Goal: Task Accomplishment & Management: Use online tool/utility

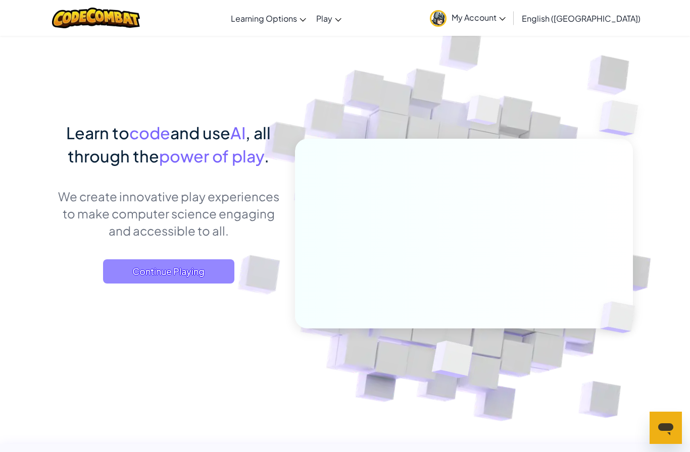
click at [203, 268] on span "Continue Playing" at bounding box center [168, 272] width 131 height 24
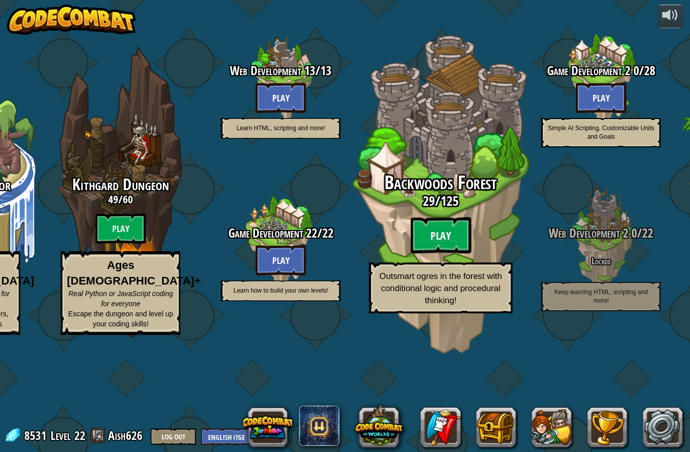
click at [454, 239] on btn "Play" at bounding box center [441, 236] width 61 height 36
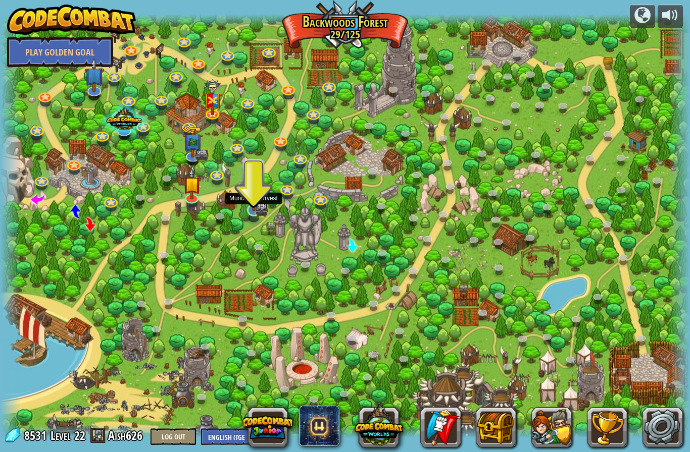
click at [247, 213] on link at bounding box center [253, 210] width 20 height 20
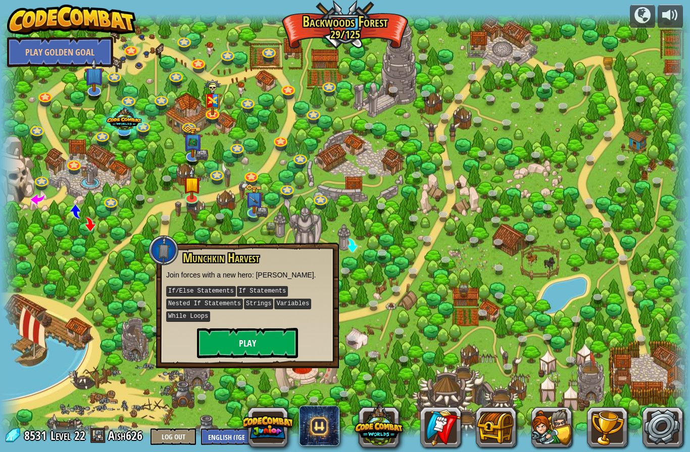
click at [249, 331] on button "Play" at bounding box center [247, 343] width 101 height 30
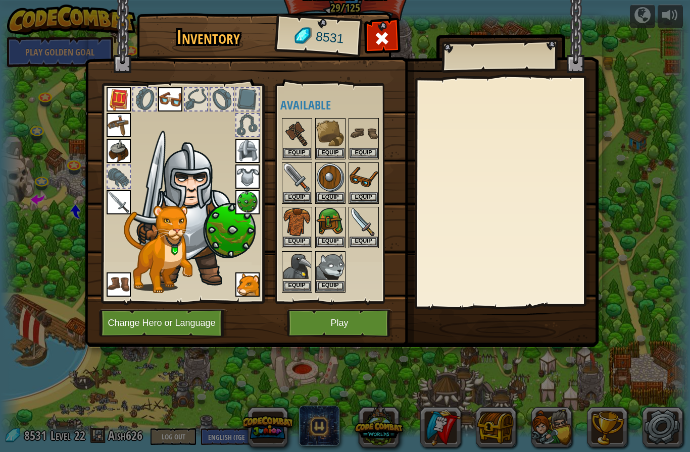
click at [342, 331] on button "Play" at bounding box center [340, 324] width 106 height 28
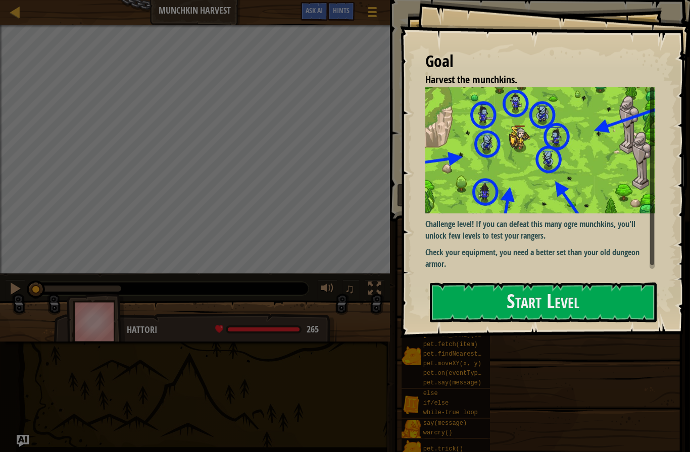
drag, startPoint x: 498, startPoint y: 192, endPoint x: 499, endPoint y: 207, distance: 15.2
click at [498, 190] on div "Goal Harvest the munchkins. Challenge level! If you can defeat this many ogre m…" at bounding box center [545, 169] width 290 height 338
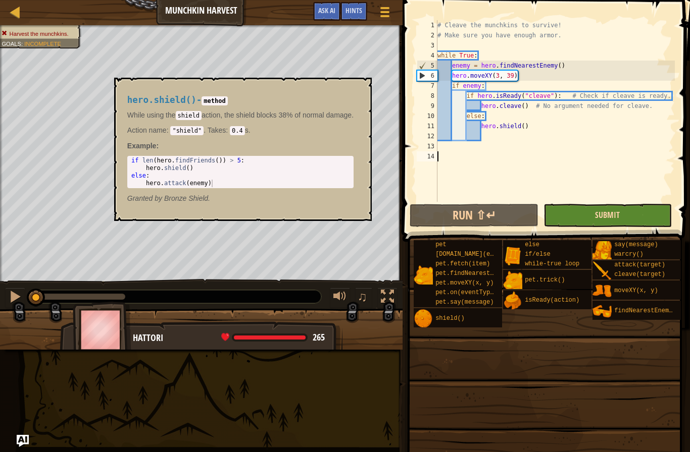
click at [599, 219] on span "Submit" at bounding box center [607, 215] width 25 height 11
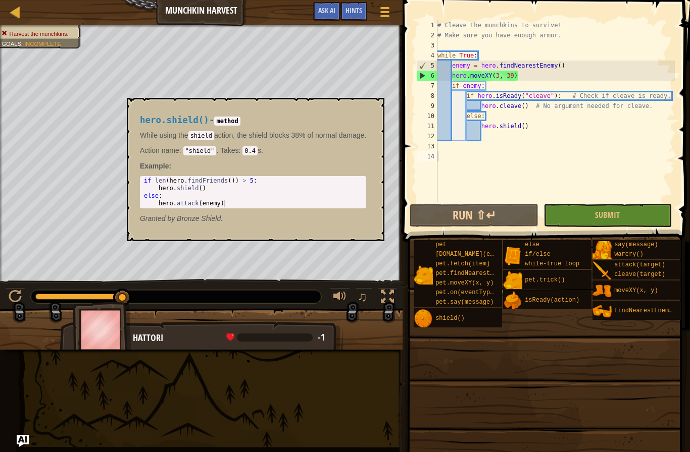
click at [524, 75] on div "# Cleave the munchkins to survive! # Make sure you have enough armor. while Tru…" at bounding box center [554, 121] width 239 height 202
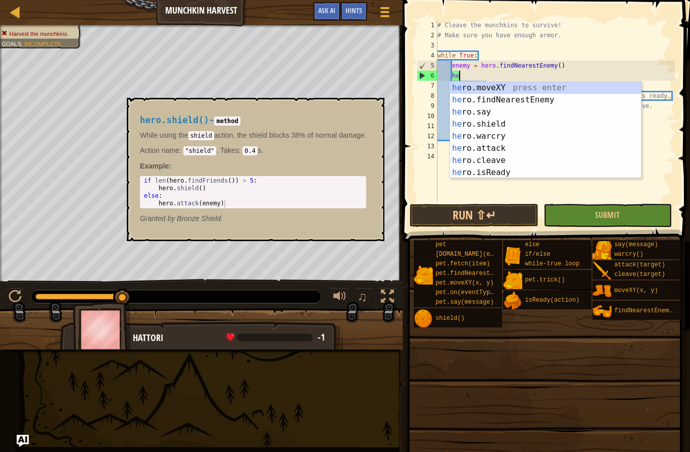
type textarea "h"
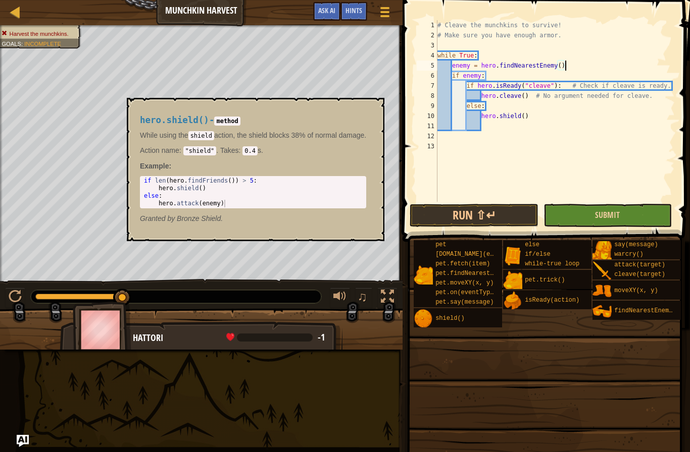
click at [610, 222] on button "Submit" at bounding box center [607, 215] width 128 height 23
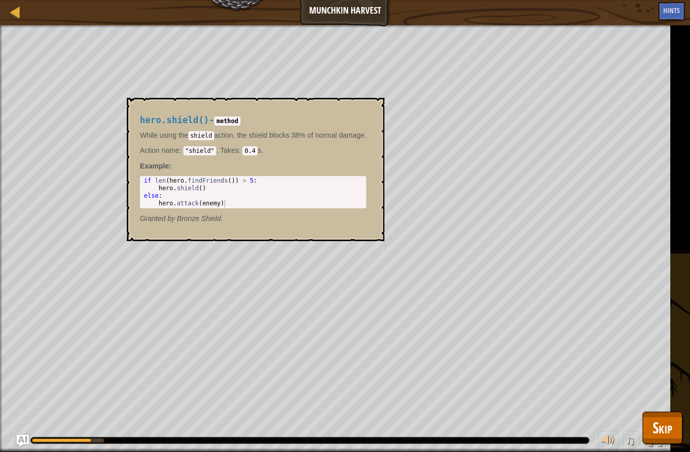
click at [224, 113] on div "hero.shield() - method While using the shield action, the shield blocks 38% of …" at bounding box center [253, 169] width 240 height 127
drag, startPoint x: 238, startPoint y: 116, endPoint x: 280, endPoint y: 121, distance: 42.3
click at [303, 124] on h4 "hero.shield() - method" at bounding box center [253, 121] width 226 height 10
click at [332, 125] on div "hero.shield() - method While using the shield action, the shield blocks 38% of …" at bounding box center [253, 169] width 240 height 127
click at [330, 125] on div "hero.shield() - method While using the shield action, the shield blocks 38% of …" at bounding box center [253, 169] width 240 height 127
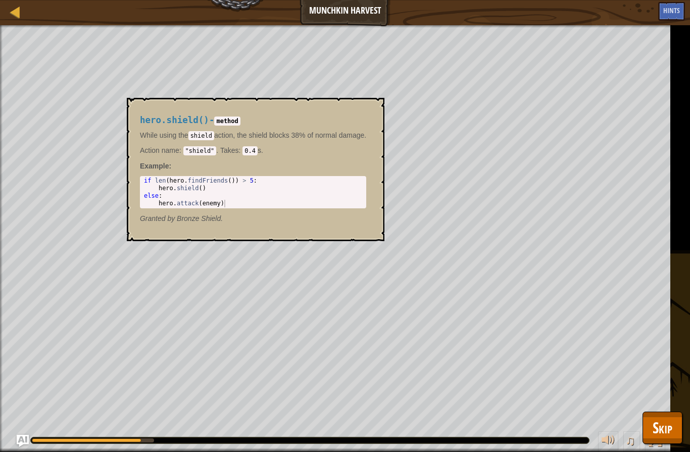
click at [350, 106] on div "hero.shield() - method While using the shield action, the shield blocks 38% of …" at bounding box center [256, 169] width 258 height 143
click at [363, 0] on body "Map Munchkin Harvest Game Menu Done Hints Ask AI 1 הההההההההההההההההההההההההההה…" at bounding box center [345, 0] width 690 height 0
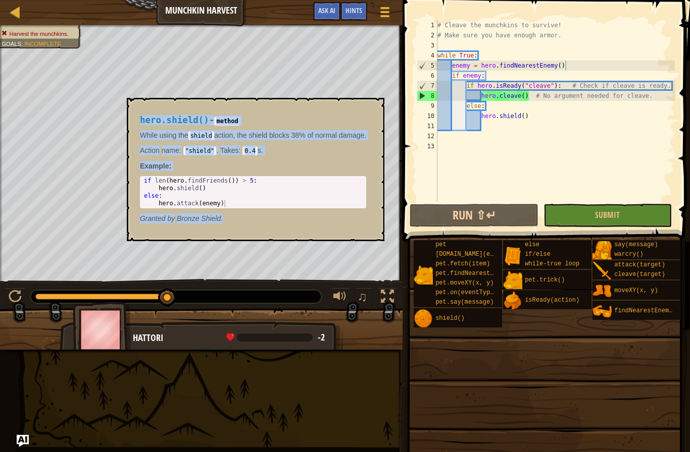
drag, startPoint x: 133, startPoint y: 103, endPoint x: 348, endPoint y: 239, distance: 254.9
click at [348, 239] on div "hero.shield() - method While using the shield action, the shield blocks 38% of …" at bounding box center [256, 169] width 258 height 143
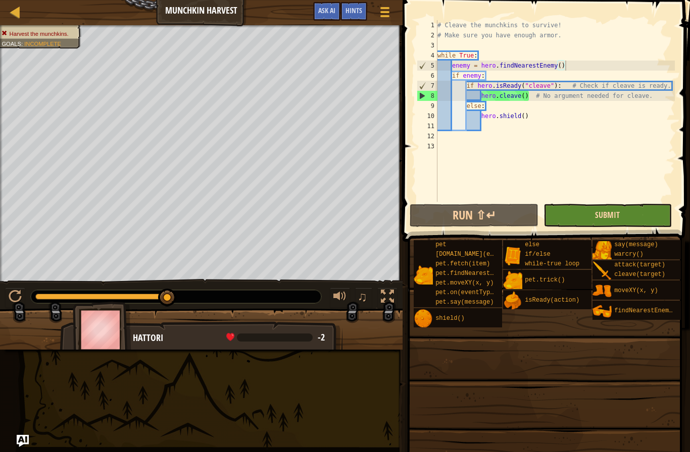
click at [597, 215] on span "Submit" at bounding box center [607, 215] width 25 height 11
click at [536, 119] on div "# Cleave the munchkins to survive! # Make sure you have enough armor. while Tru…" at bounding box center [554, 121] width 239 height 202
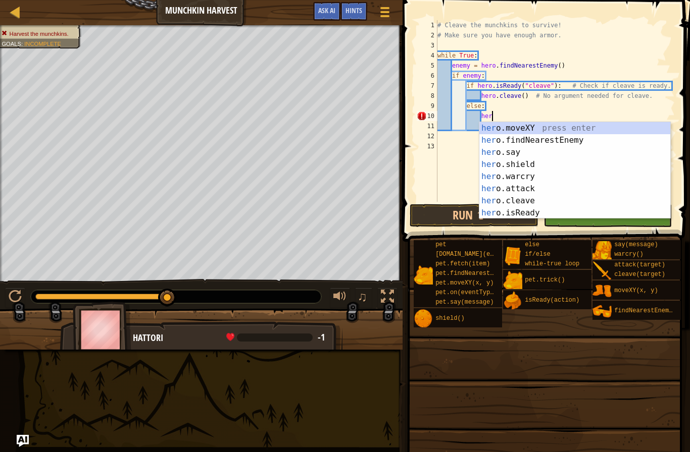
type textarea "h"
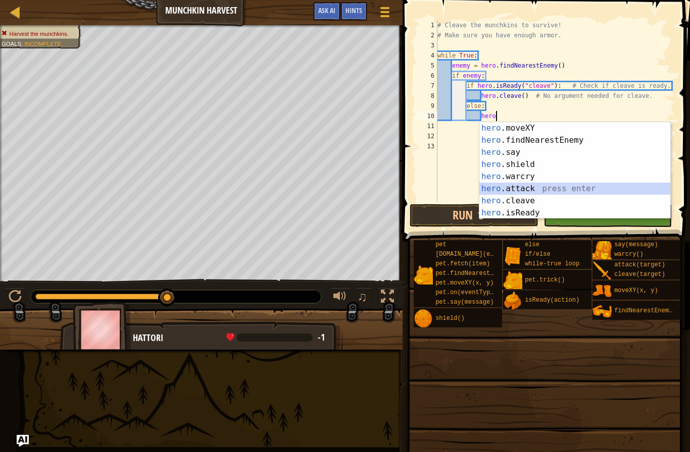
type textarea "hero.attack(enemy)"
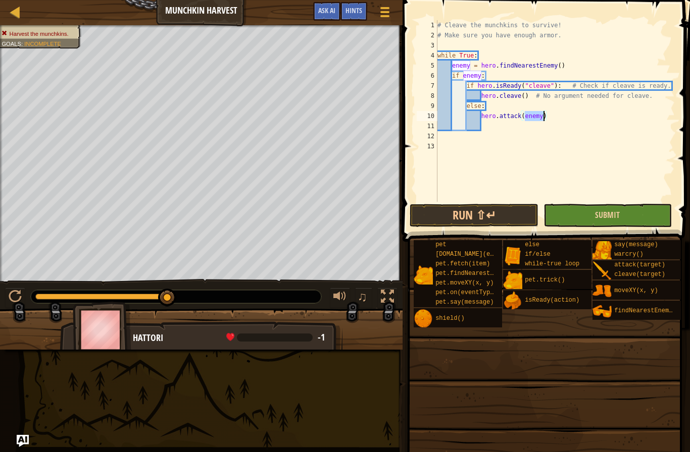
click at [618, 223] on button "Submit" at bounding box center [607, 215] width 128 height 23
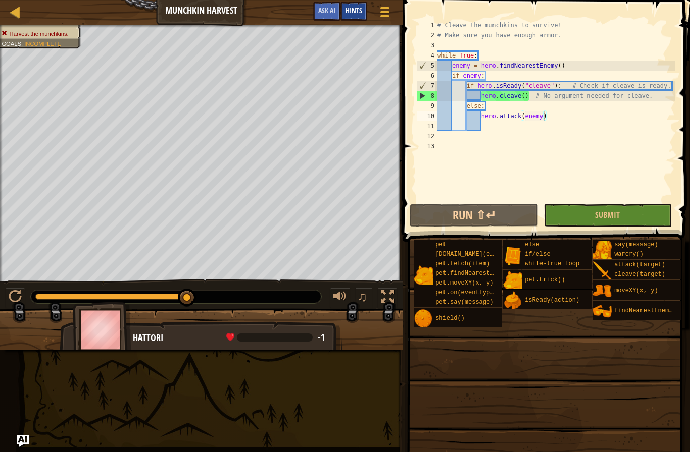
click at [359, 10] on span "Hints" at bounding box center [353, 11] width 17 height 10
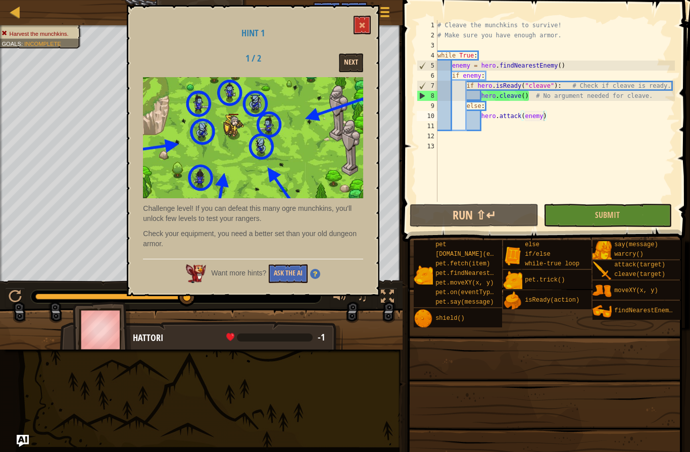
click at [346, 60] on button "Next" at bounding box center [351, 63] width 24 height 19
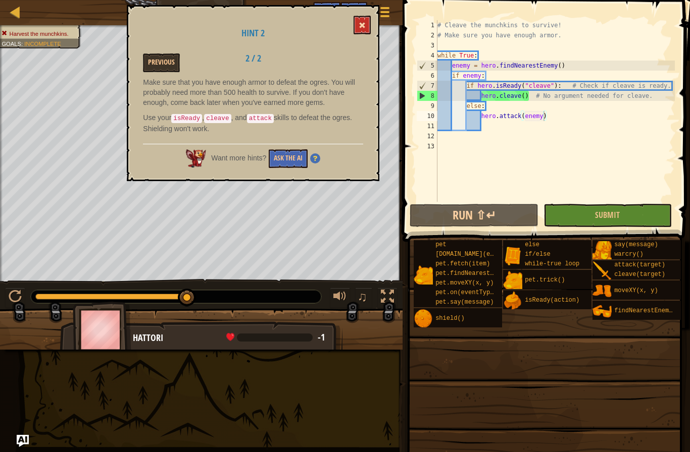
click at [355, 28] on button at bounding box center [361, 25] width 17 height 19
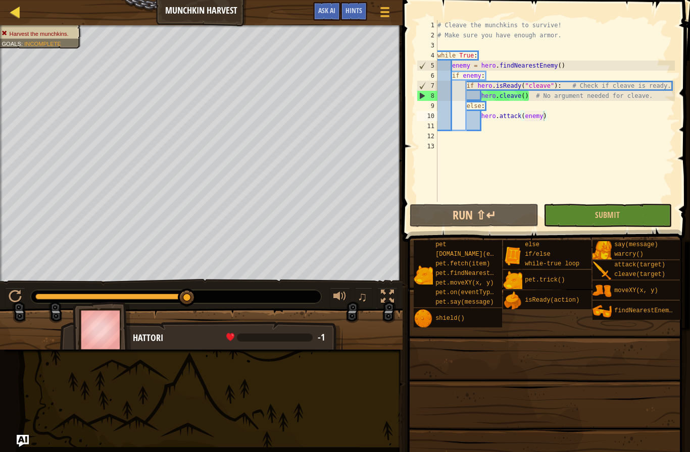
click at [15, 13] on div at bounding box center [15, 12] width 13 height 13
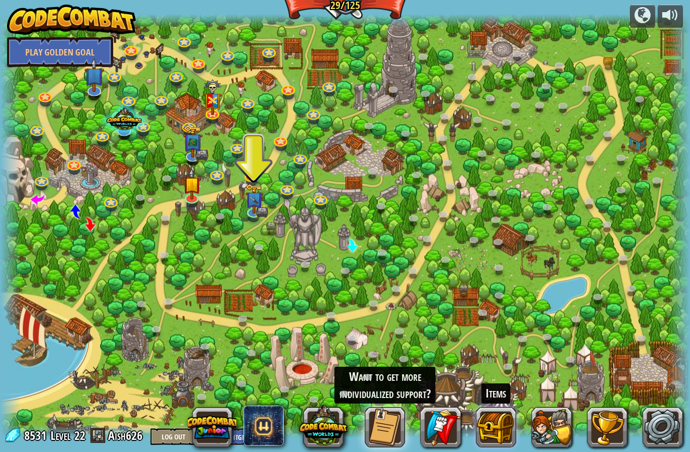
click at [497, 433] on button at bounding box center [496, 428] width 40 height 40
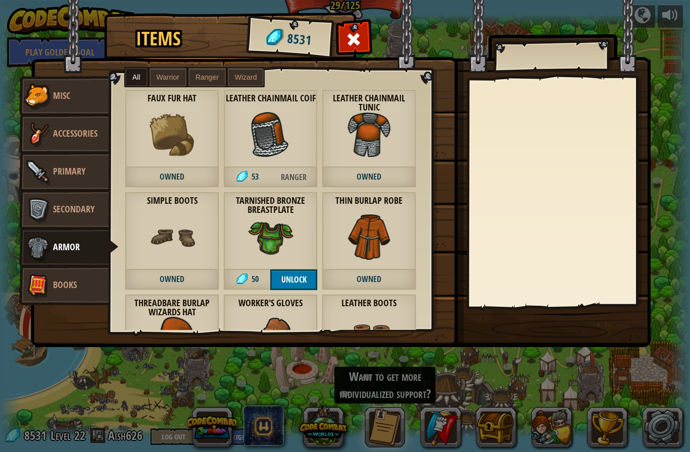
click at [62, 270] on link "Books" at bounding box center [64, 286] width 90 height 40
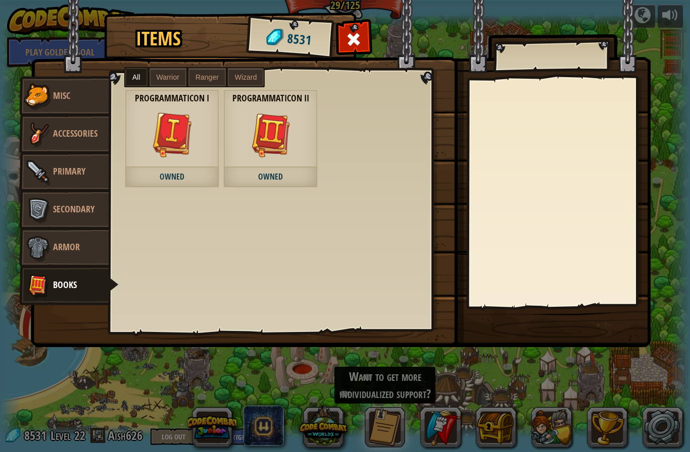
click at [65, 251] on span "Armor" at bounding box center [66, 247] width 27 height 13
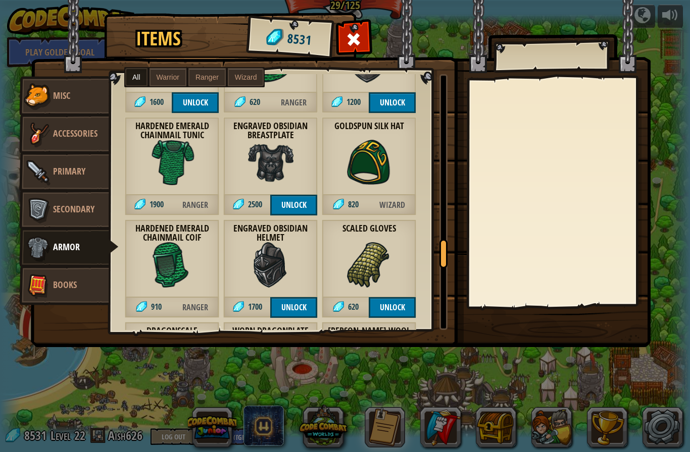
scroll to position [1612, 0]
click at [301, 310] on button "Unlock" at bounding box center [293, 307] width 47 height 21
click at [286, 209] on button "Unlock" at bounding box center [293, 205] width 47 height 21
click at [286, 209] on button "Confirm" at bounding box center [293, 205] width 47 height 21
click at [297, 315] on button "Unlock" at bounding box center [293, 307] width 47 height 21
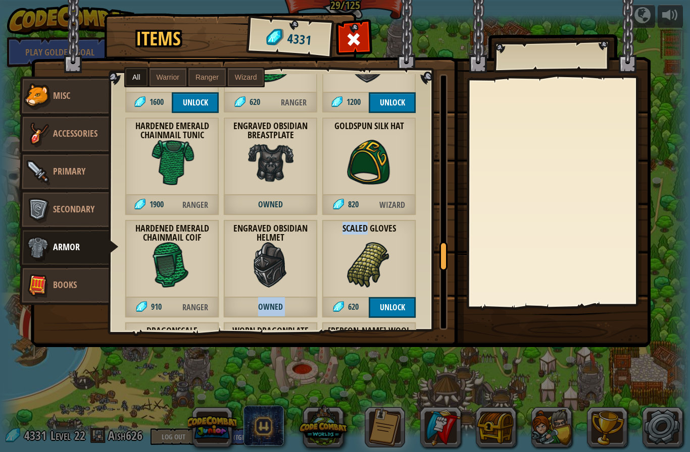
click at [297, 315] on span "Owned" at bounding box center [270, 307] width 94 height 21
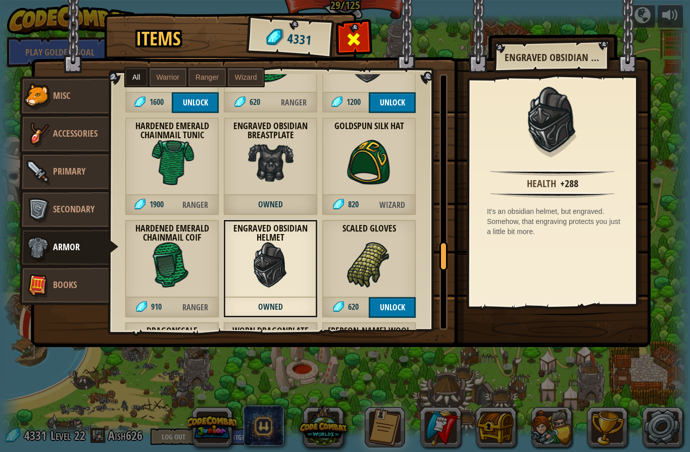
click at [353, 29] on div at bounding box center [354, 42] width 32 height 32
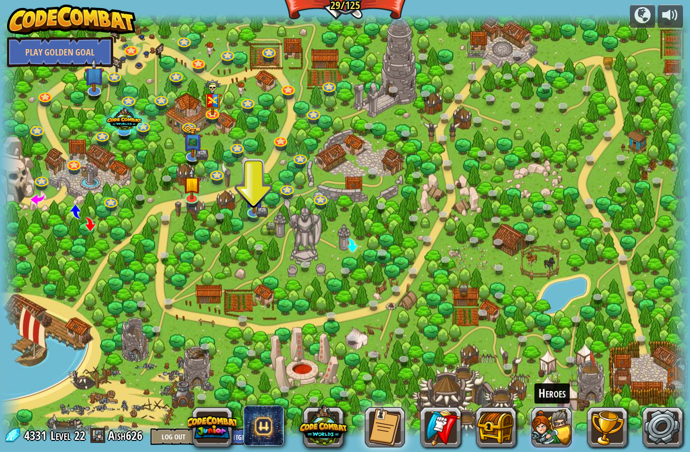
click at [555, 441] on button at bounding box center [551, 428] width 40 height 40
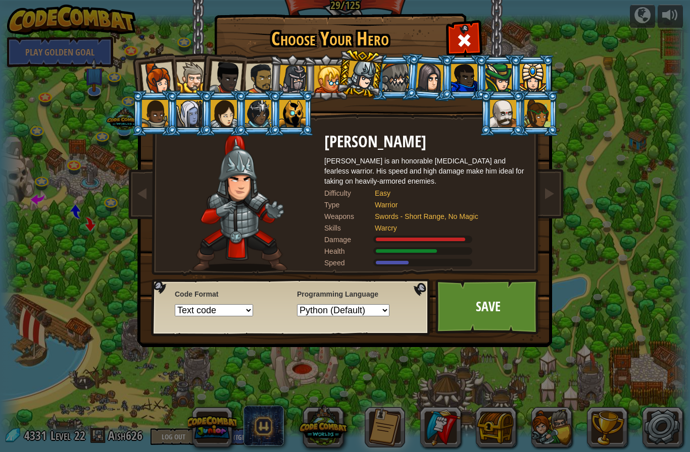
click at [457, 297] on link "Save" at bounding box center [488, 307] width 106 height 56
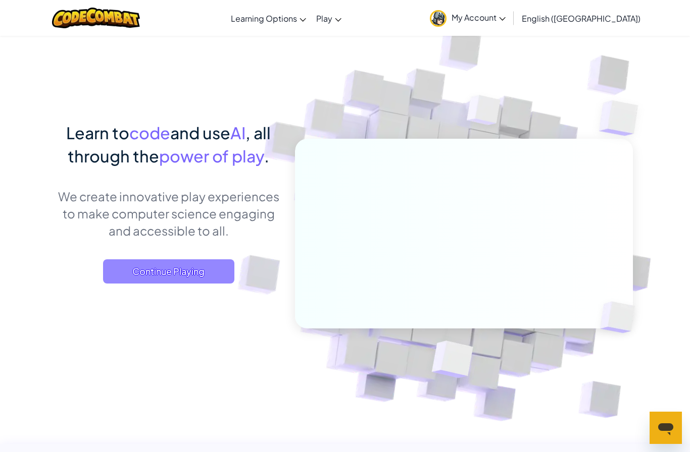
click at [207, 269] on span "Continue Playing" at bounding box center [168, 272] width 131 height 24
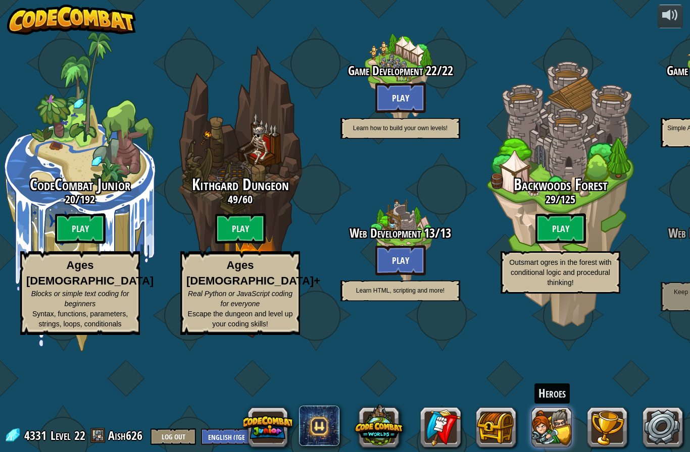
click at [531, 441] on button at bounding box center [551, 428] width 40 height 40
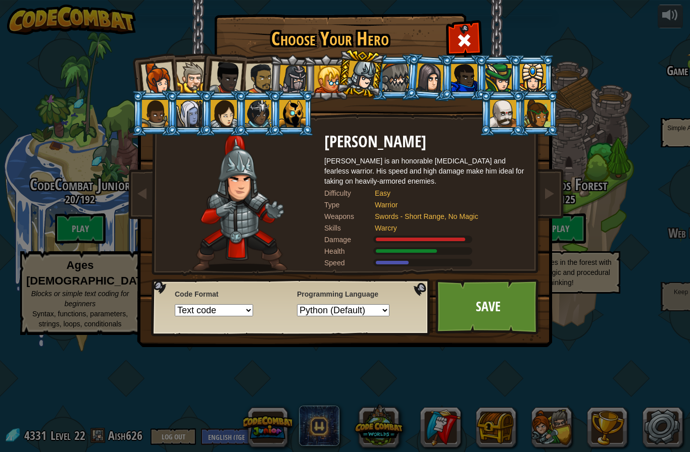
click at [524, 439] on div "Choose Your Hero 4331 Captain [PERSON_NAME] is a no-nonsense leader who isn't a…" at bounding box center [345, 226] width 690 height 452
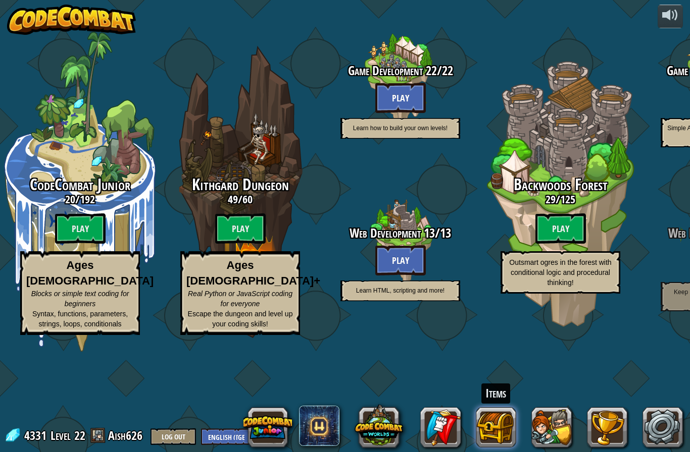
click at [493, 419] on button at bounding box center [496, 428] width 40 height 40
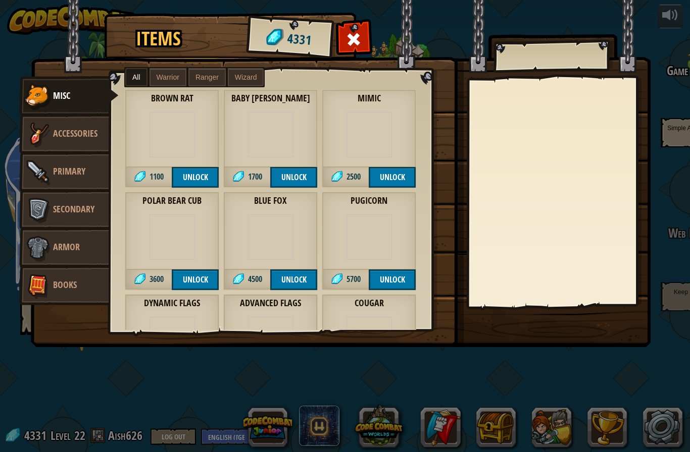
click at [605, 416] on div "Items 4331 Misc Accessories Primary Secondary Armor Books All Warrior Ranger Wi…" at bounding box center [345, 226] width 690 height 452
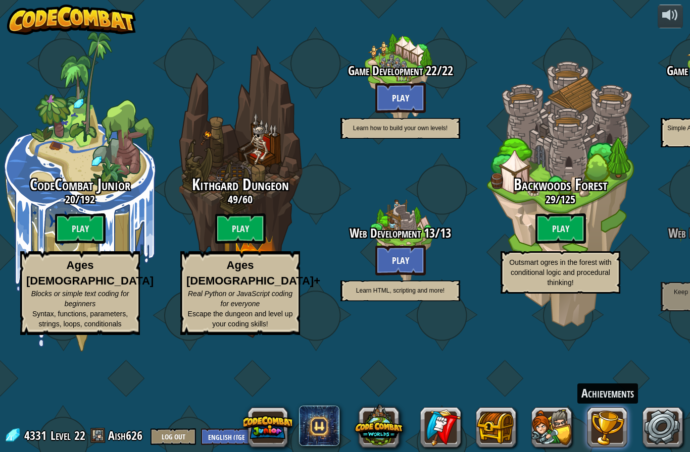
click at [607, 430] on button at bounding box center [607, 428] width 40 height 40
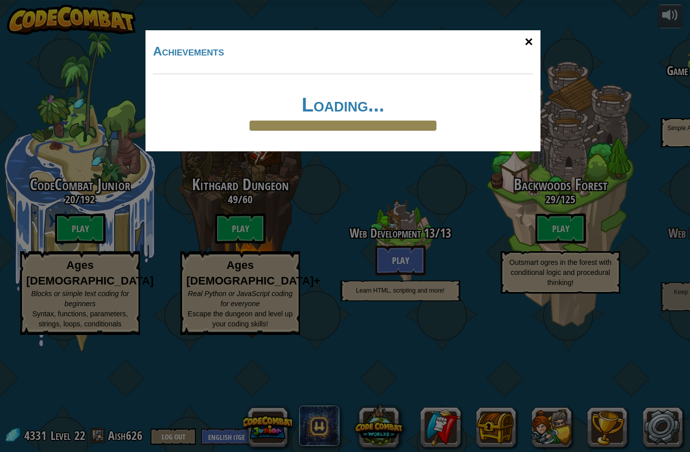
click at [537, 41] on div "×" at bounding box center [528, 41] width 23 height 29
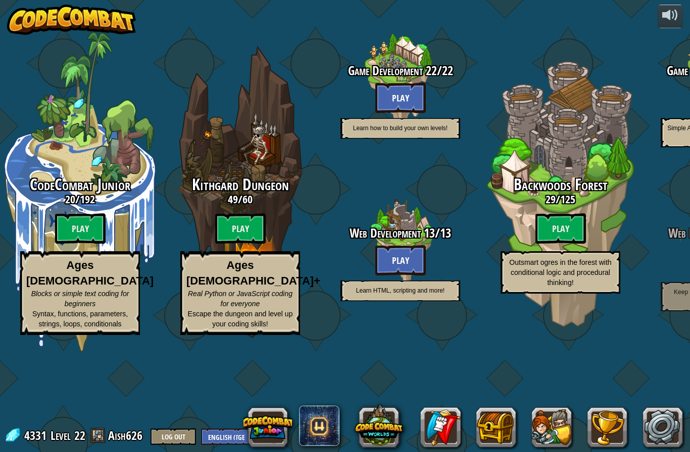
click at [88, 438] on div "4331 Level 22 Aish626 Log Out English ([GEOGRAPHIC_DATA]) English ([GEOGRAPHIC_…" at bounding box center [131, 437] width 254 height 18
click at [95, 441] on span at bounding box center [97, 435] width 15 height 15
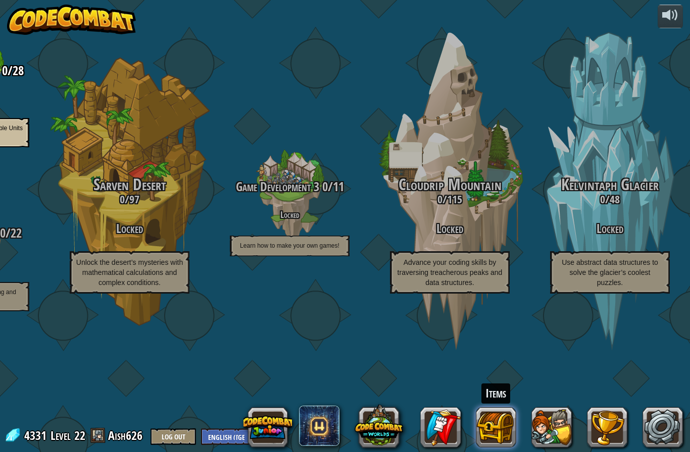
click at [494, 439] on button at bounding box center [496, 428] width 40 height 40
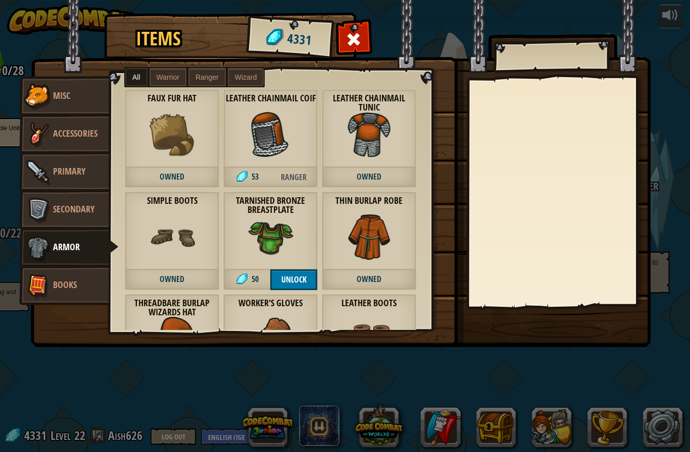
click at [445, 435] on div "Items 4331 Misc Accessories Primary Secondary Armor Books All Warrior Ranger Wi…" at bounding box center [345, 226] width 690 height 452
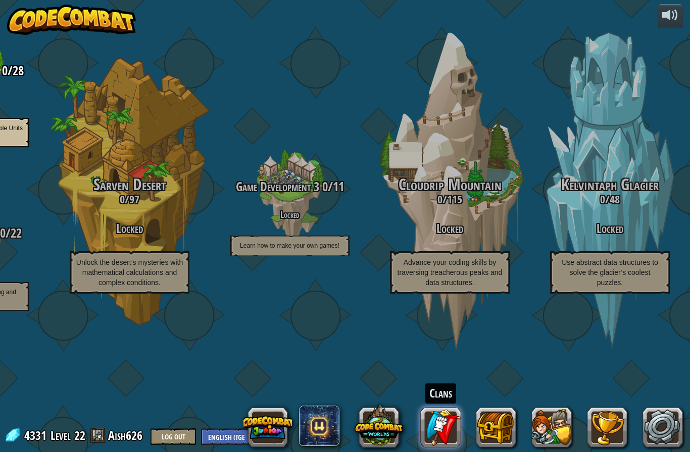
click at [445, 433] on link at bounding box center [440, 428] width 40 height 40
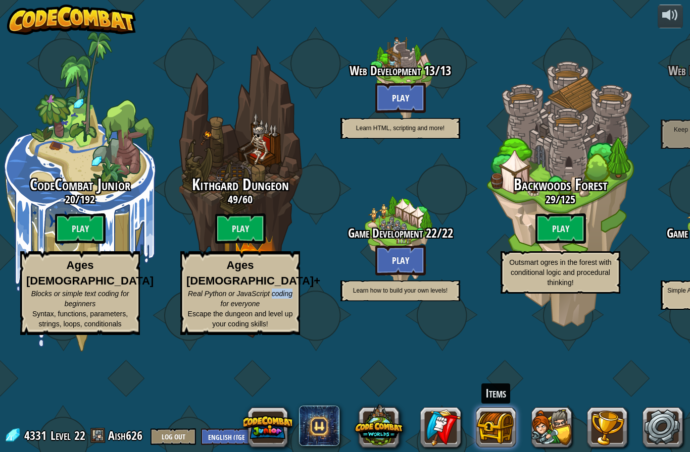
click at [497, 434] on button at bounding box center [496, 428] width 40 height 40
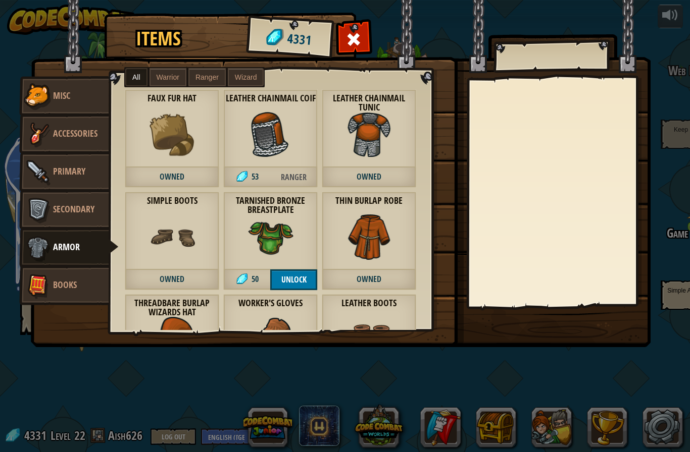
click at [74, 170] on span "Primary" at bounding box center [69, 171] width 32 height 13
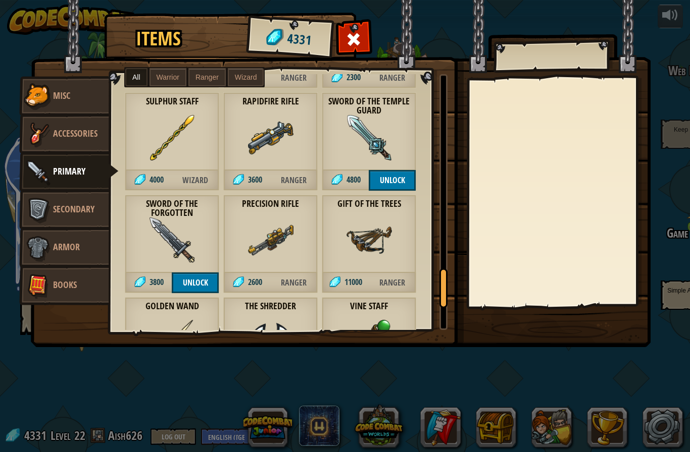
scroll to position [1373, 0]
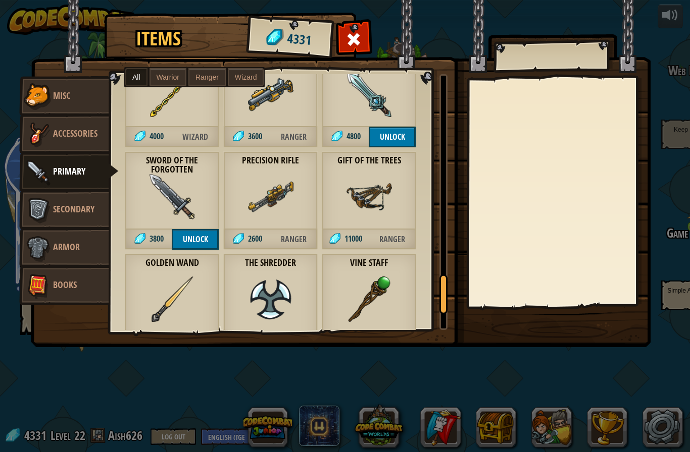
click at [272, 176] on img at bounding box center [270, 196] width 45 height 45
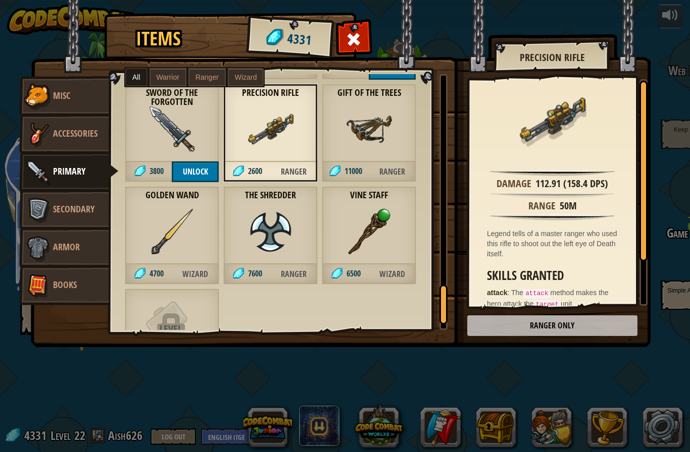
scroll to position [1484, 0]
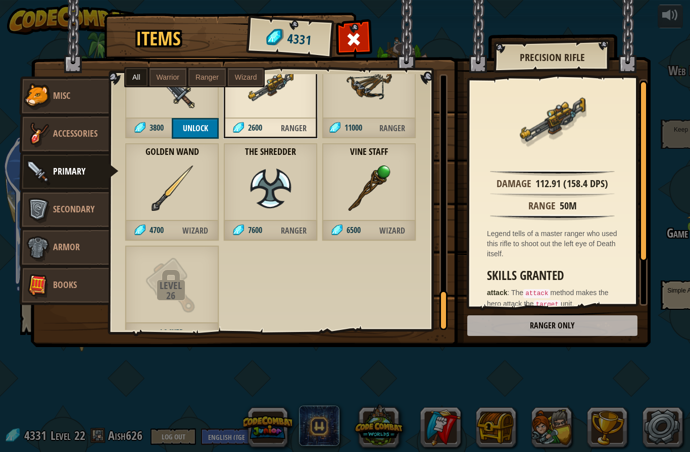
click at [202, 205] on div "Golden Wand 4700 Wizard" at bounding box center [172, 192] width 94 height 98
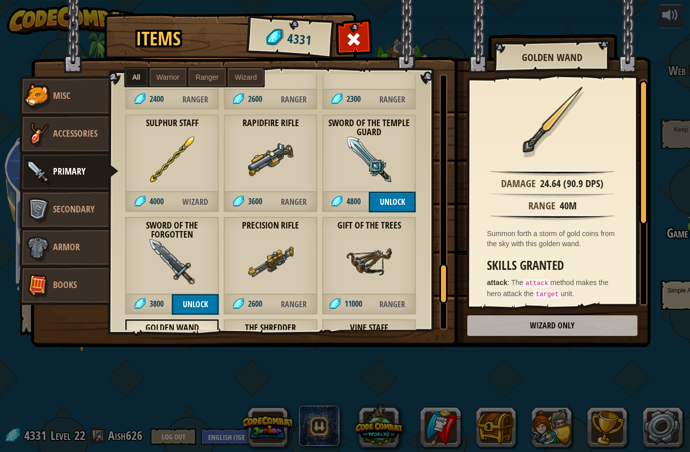
scroll to position [1284, 0]
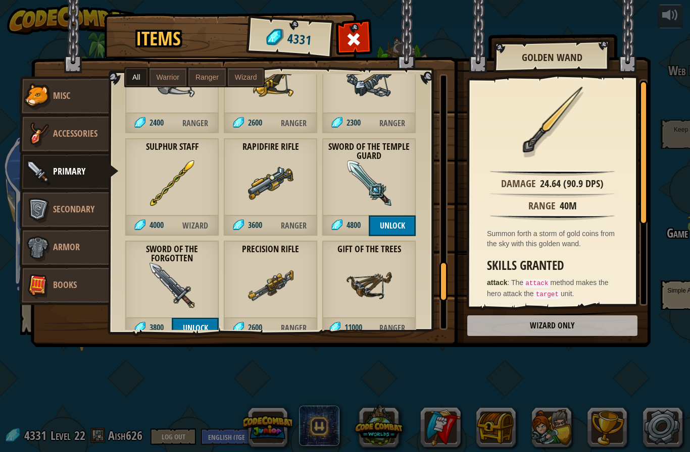
click at [308, 166] on div "Rapidfire Rifle 3600 Ranger" at bounding box center [270, 187] width 94 height 98
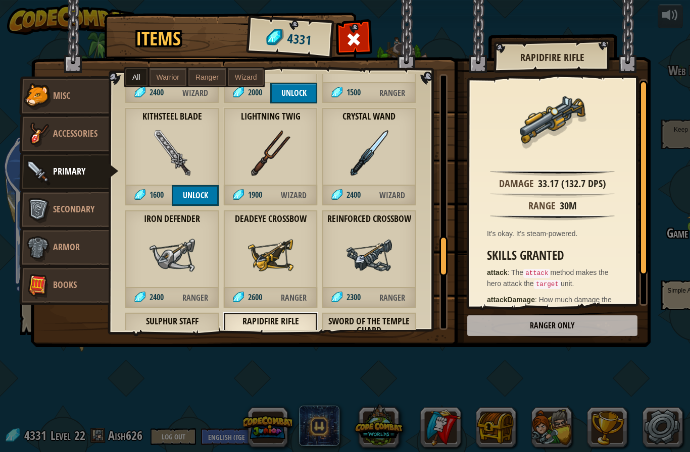
scroll to position [1096, 0]
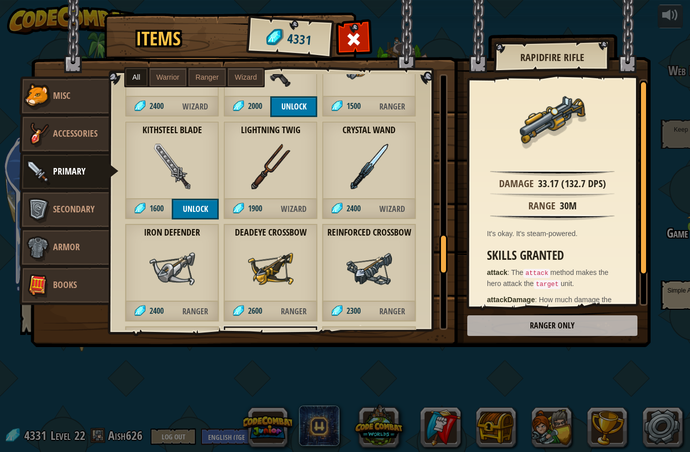
click at [369, 163] on img at bounding box center [368, 166] width 45 height 45
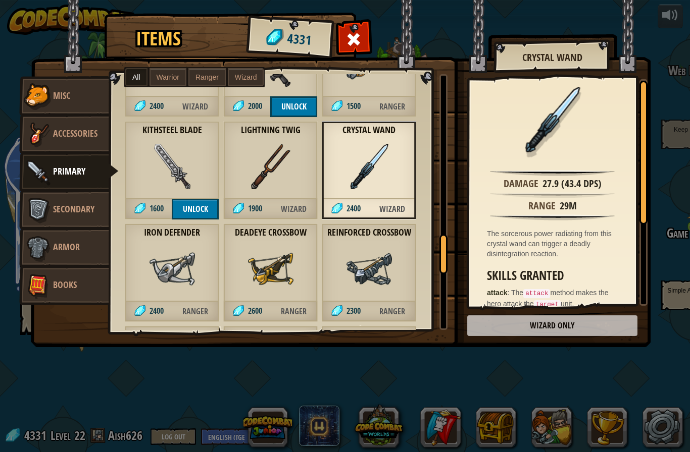
click at [187, 181] on img at bounding box center [171, 166] width 45 height 45
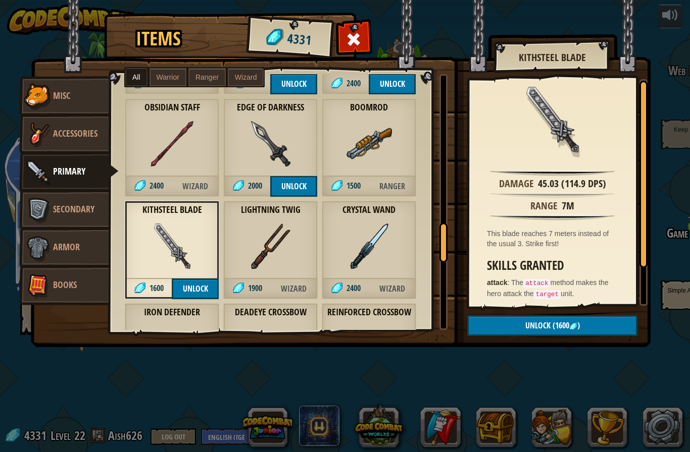
scroll to position [1015, 0]
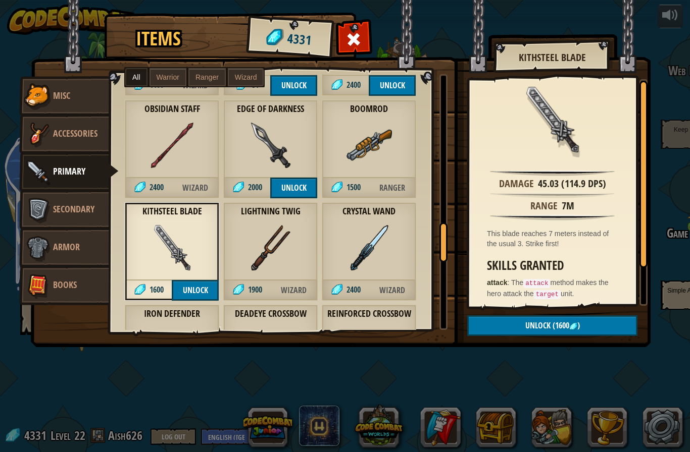
click at [279, 182] on button "Unlock" at bounding box center [293, 188] width 47 height 21
click at [269, 159] on img at bounding box center [270, 145] width 45 height 45
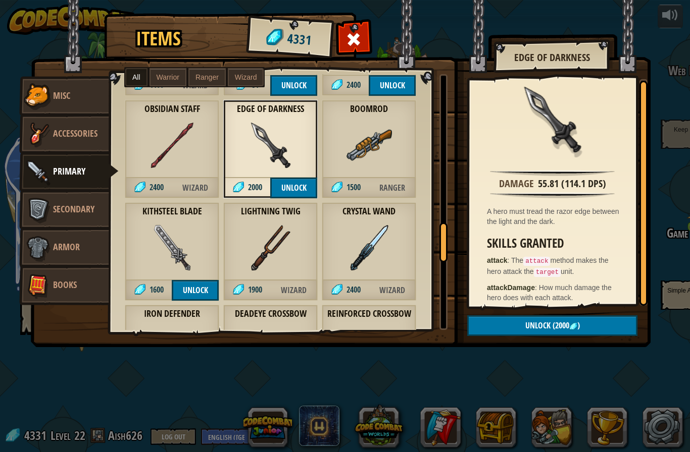
click at [170, 233] on img at bounding box center [171, 247] width 45 height 45
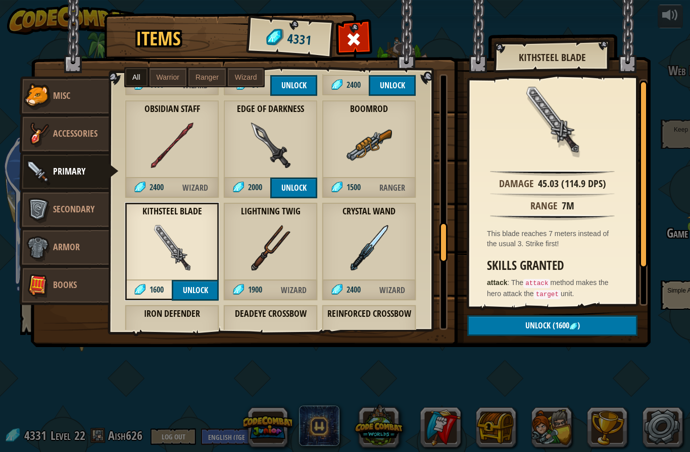
click at [267, 168] on div "Edge of Darkness 2000 Unlock" at bounding box center [270, 149] width 94 height 98
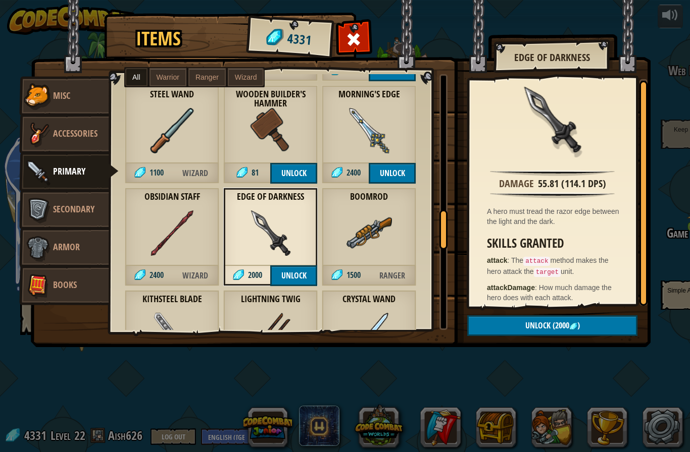
scroll to position [921, 0]
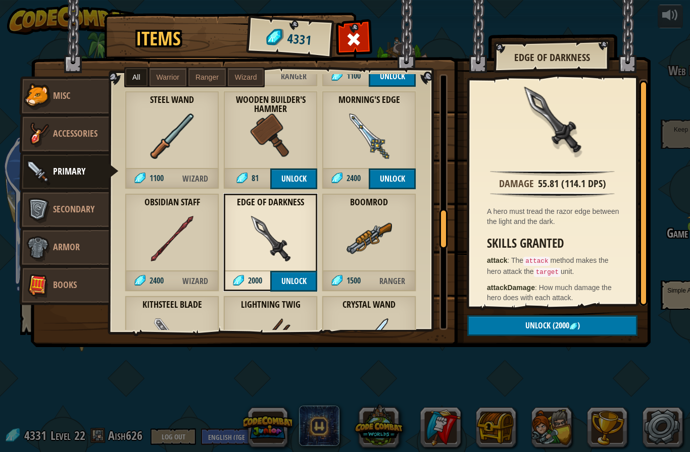
click at [363, 143] on img at bounding box center [368, 136] width 45 height 45
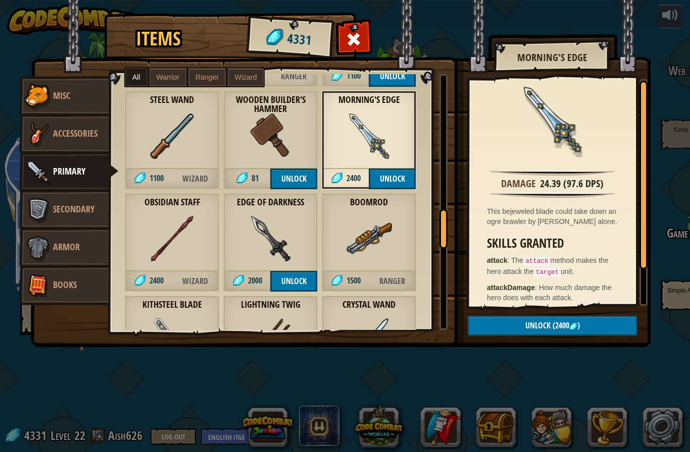
click at [277, 217] on img at bounding box center [270, 238] width 45 height 45
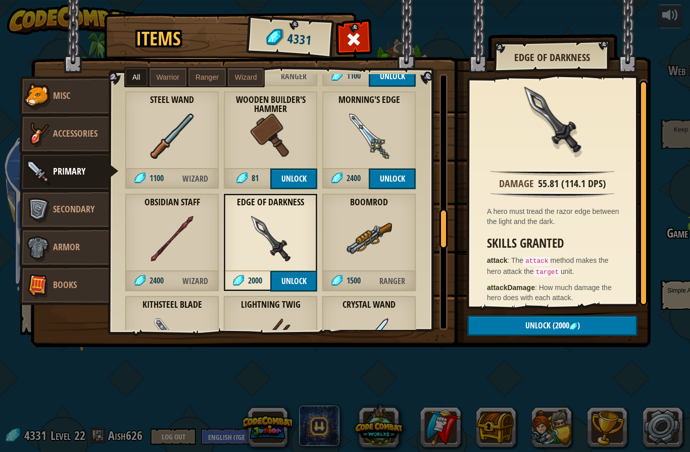
click at [284, 281] on button "Unlock" at bounding box center [293, 281] width 47 height 21
click at [284, 281] on button "Confirm" at bounding box center [293, 281] width 47 height 21
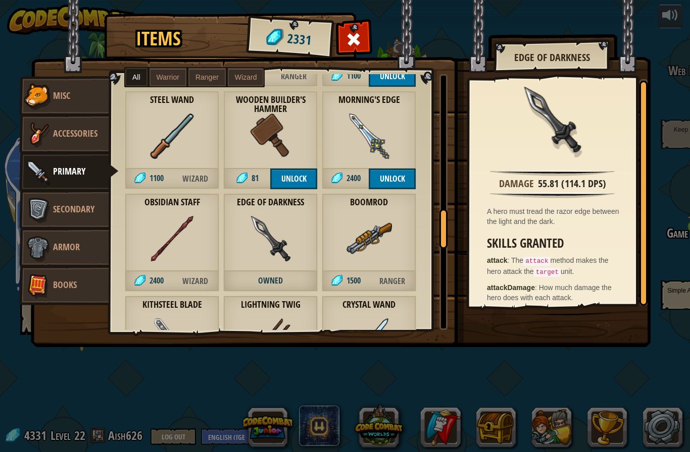
click at [282, 266] on div "Edge of Darkness Owned" at bounding box center [270, 242] width 94 height 98
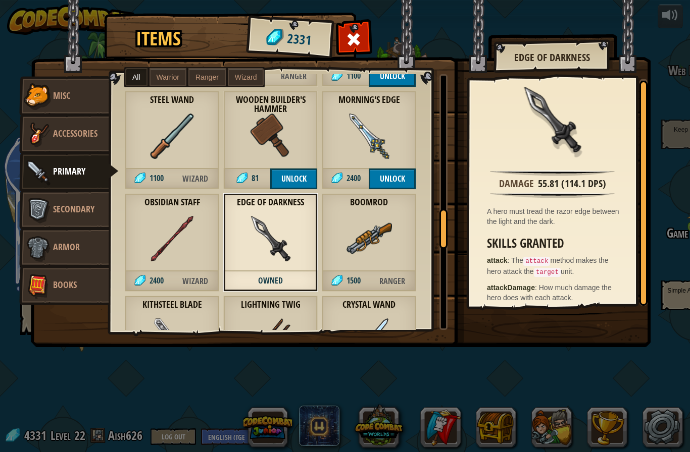
click at [282, 266] on div "Edge of Darkness Owned" at bounding box center [270, 242] width 94 height 98
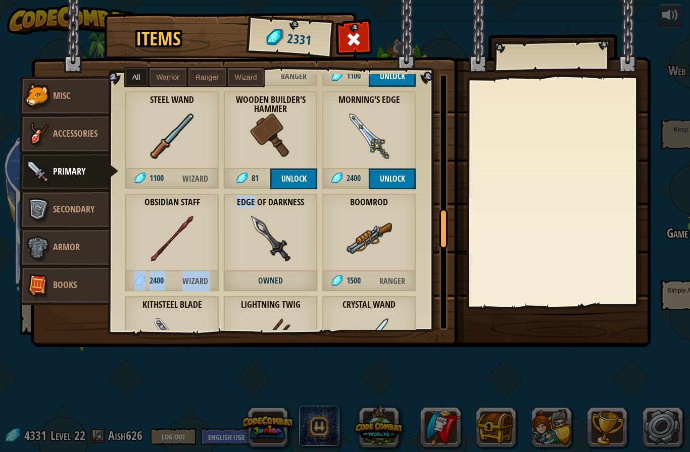
click at [282, 266] on div "Edge of Darkness Owned" at bounding box center [270, 242] width 94 height 98
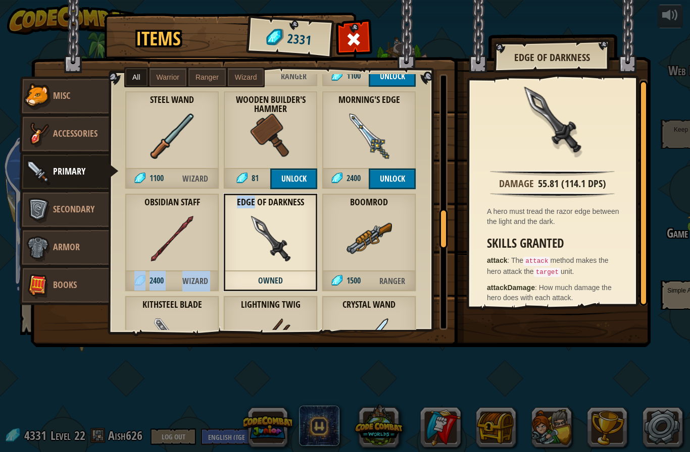
click at [526, 309] on img at bounding box center [341, 164] width 620 height 367
click at [172, 73] on span "Warrior" at bounding box center [168, 77] width 23 height 8
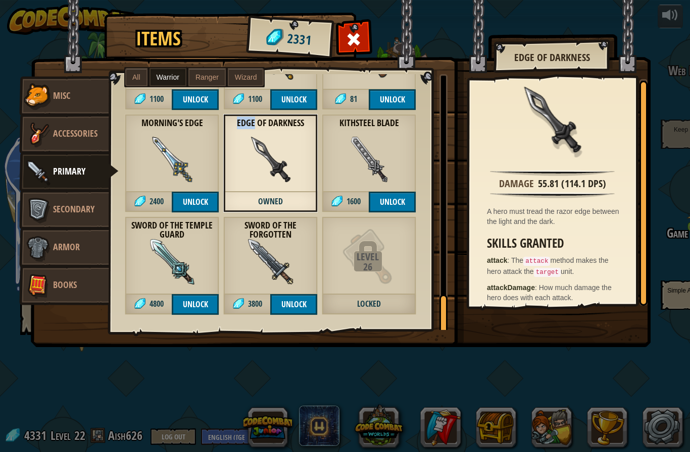
click at [276, 170] on img at bounding box center [270, 159] width 45 height 45
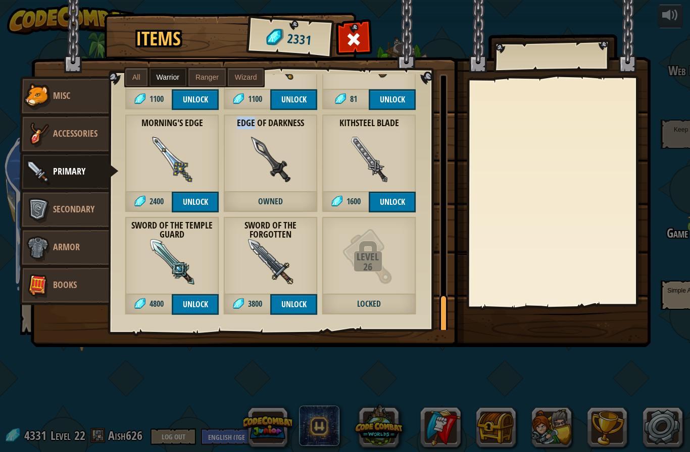
click at [280, 173] on img at bounding box center [270, 159] width 45 height 45
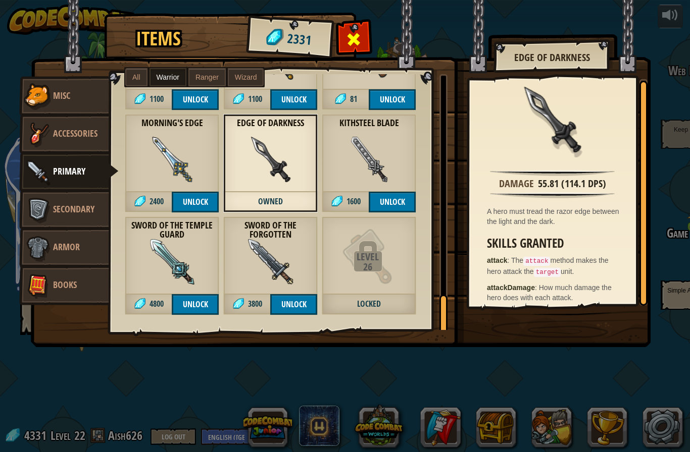
click at [347, 43] on span at bounding box center [354, 39] width 16 height 16
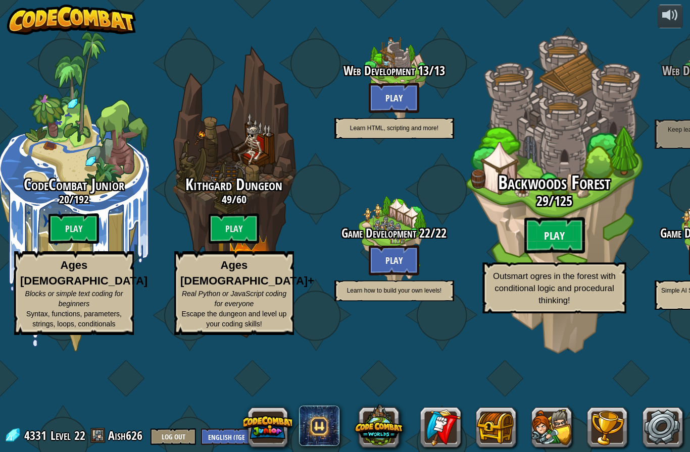
click at [560, 234] on btn "Play" at bounding box center [554, 236] width 61 height 36
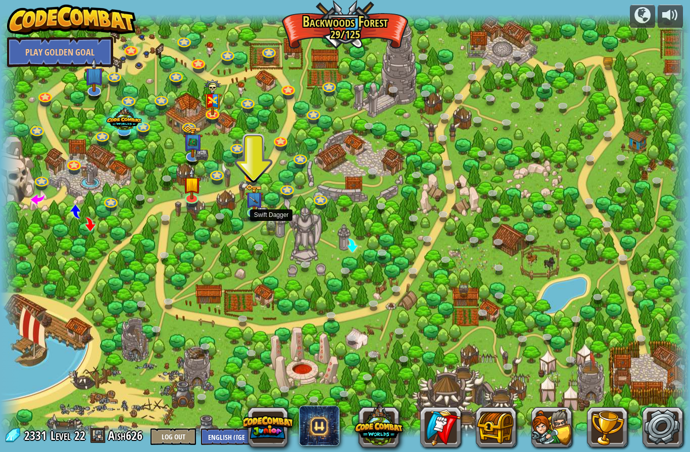
click at [265, 228] on link at bounding box center [273, 229] width 20 height 20
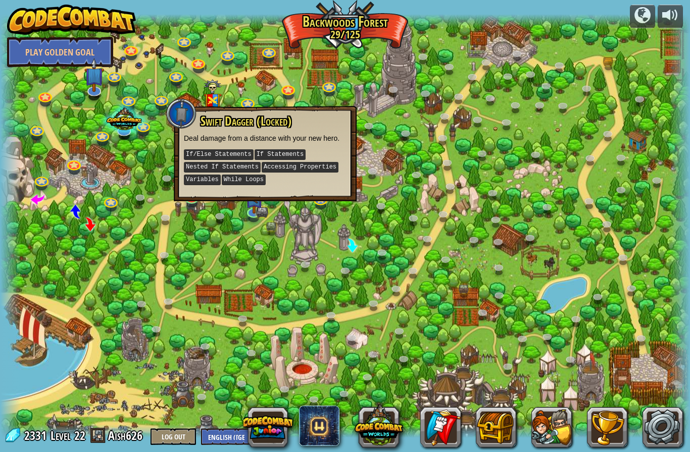
click at [260, 220] on div at bounding box center [345, 226] width 690 height 424
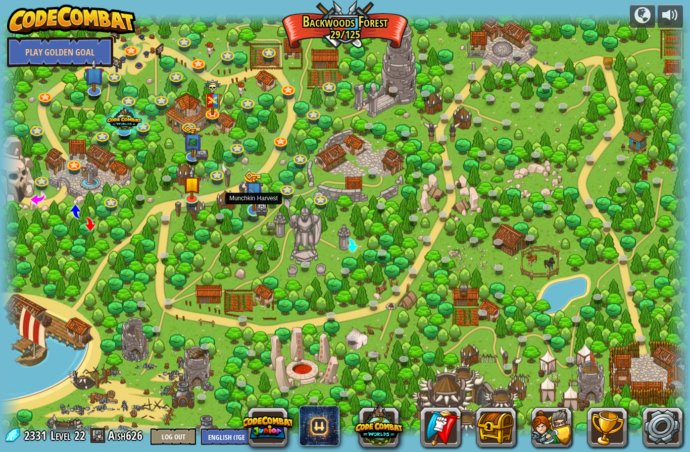
click at [257, 217] on link at bounding box center [253, 210] width 20 height 20
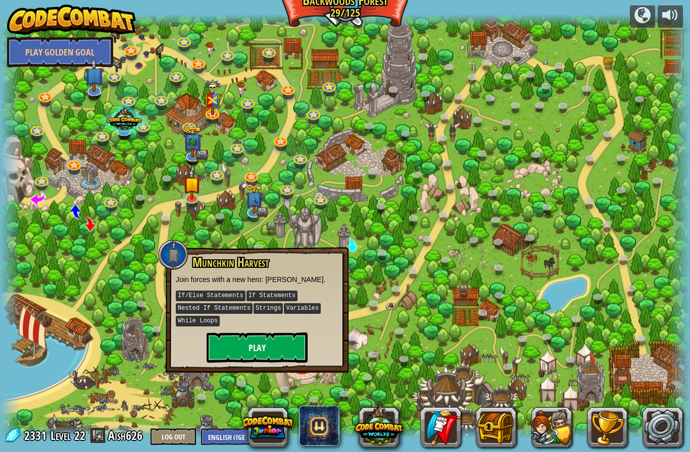
click at [251, 342] on button "Play" at bounding box center [257, 348] width 101 height 30
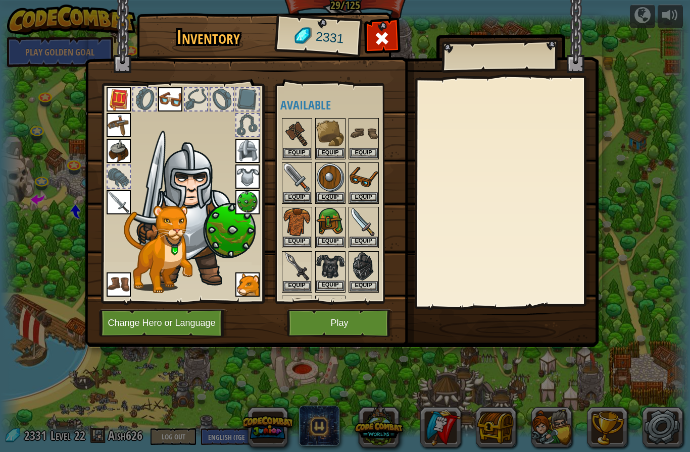
click at [337, 286] on button "Equip" at bounding box center [330, 286] width 28 height 11
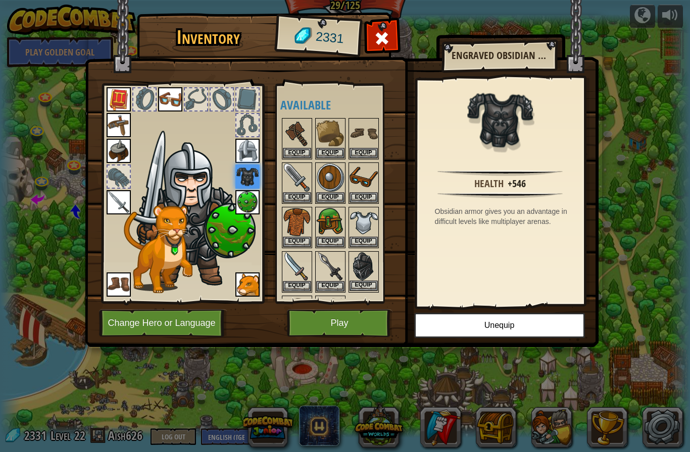
click at [364, 284] on button "Equip" at bounding box center [363, 286] width 28 height 11
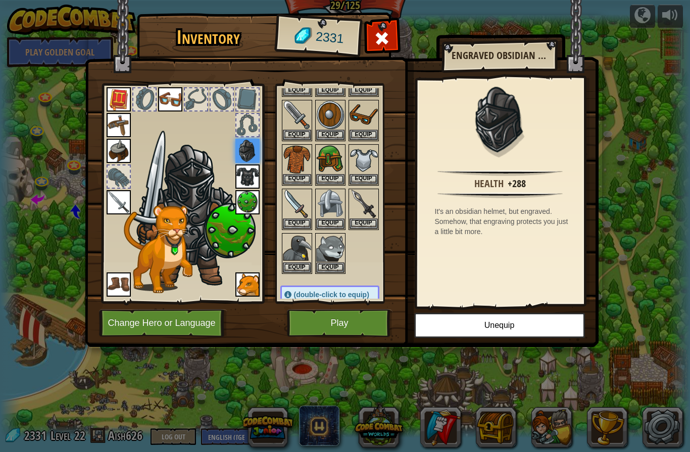
scroll to position [93, 0]
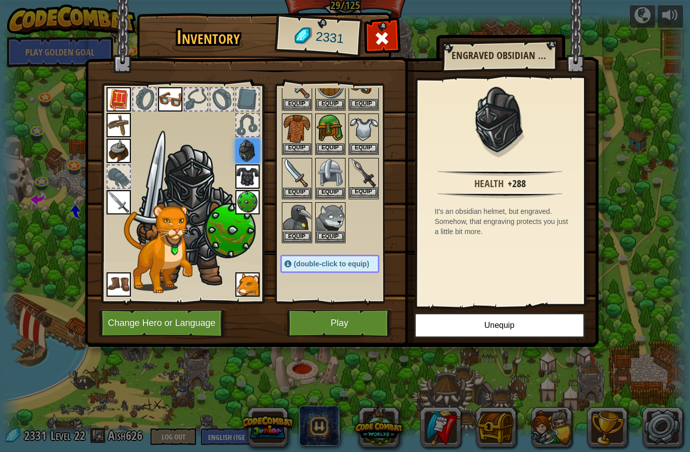
click at [366, 195] on button "Equip" at bounding box center [363, 192] width 28 height 11
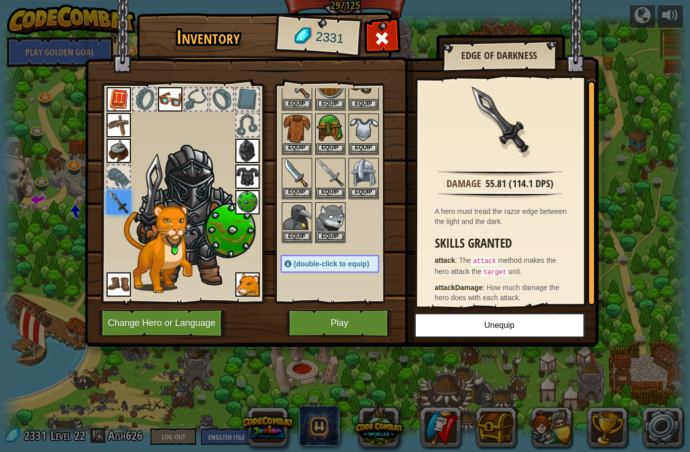
click at [341, 322] on button "Play" at bounding box center [340, 324] width 106 height 28
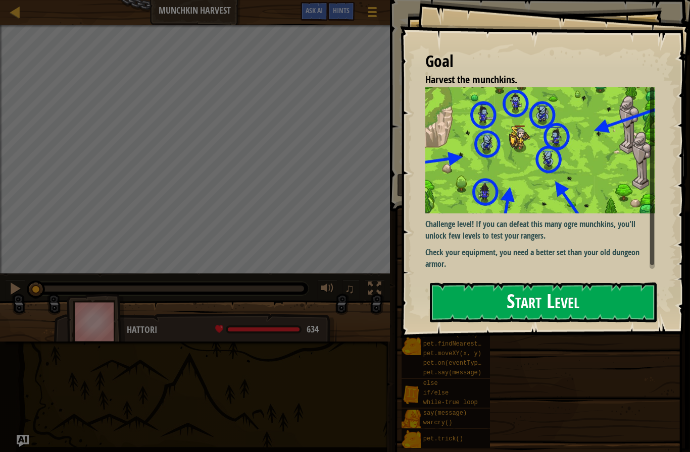
click at [484, 283] on button "Start Level" at bounding box center [543, 303] width 227 height 40
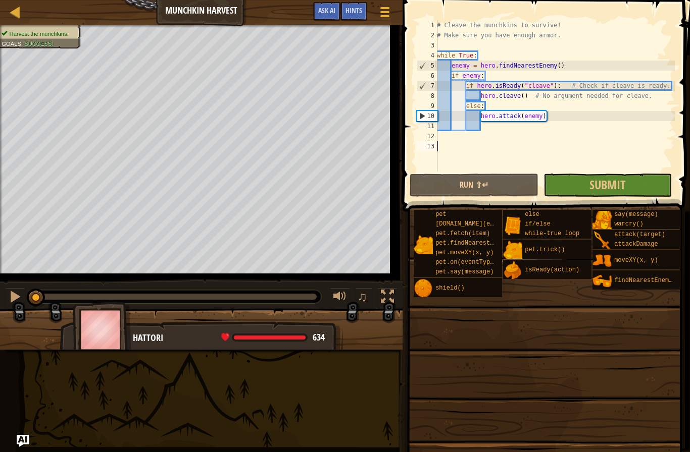
click at [595, 170] on div "# Cleave the munchkins to survive! # Make sure you have enough armor. while Tru…" at bounding box center [561, 106] width 252 height 172
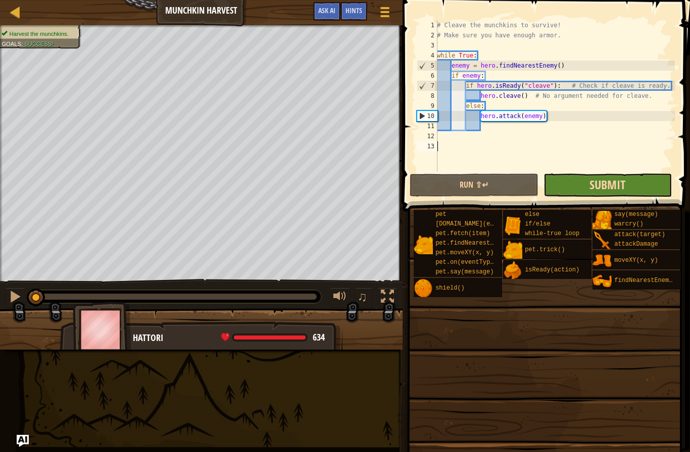
click at [595, 185] on span "Submit" at bounding box center [607, 185] width 36 height 16
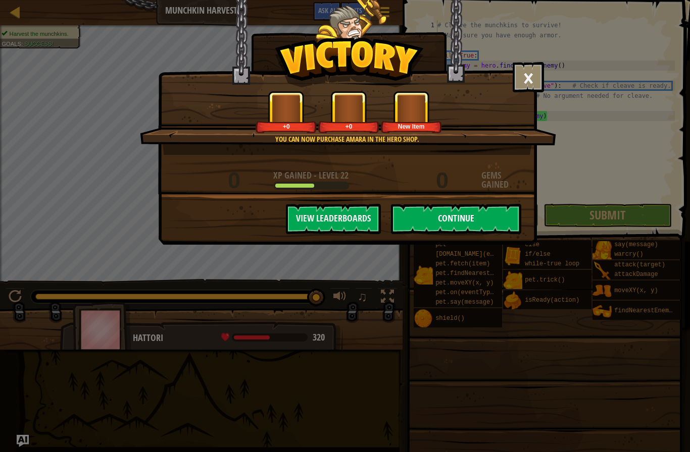
click at [458, 215] on button "Continue" at bounding box center [456, 219] width 130 height 30
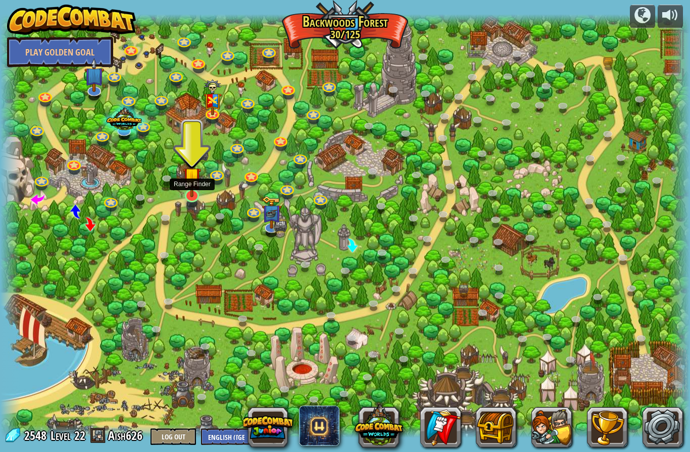
click at [195, 199] on link at bounding box center [191, 196] width 20 height 20
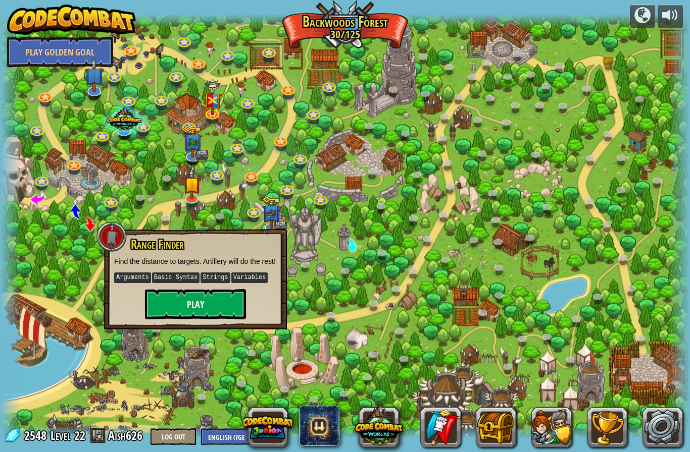
click at [219, 310] on button "Play" at bounding box center [195, 304] width 101 height 30
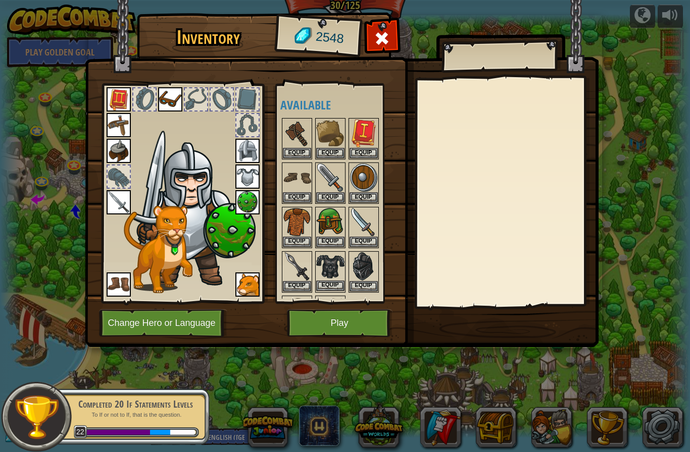
click at [335, 286] on button "Equip" at bounding box center [330, 286] width 28 height 11
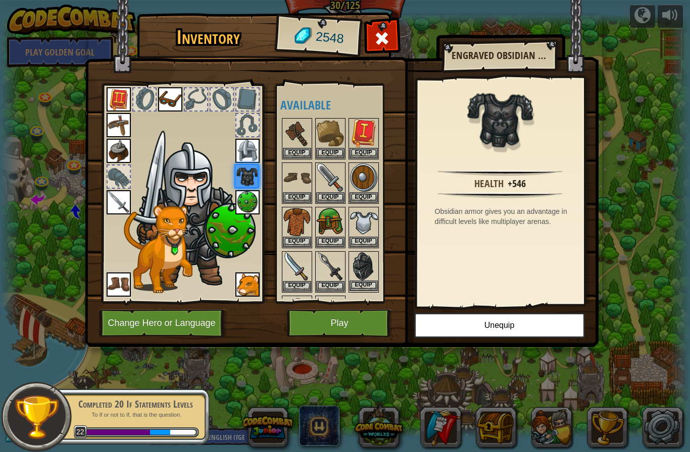
click at [358, 287] on button "Equip" at bounding box center [363, 286] width 28 height 11
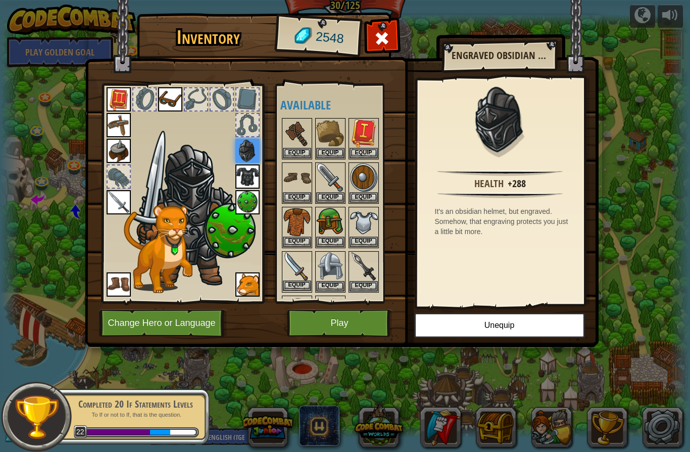
click at [309, 286] on button "Equip" at bounding box center [297, 286] width 28 height 11
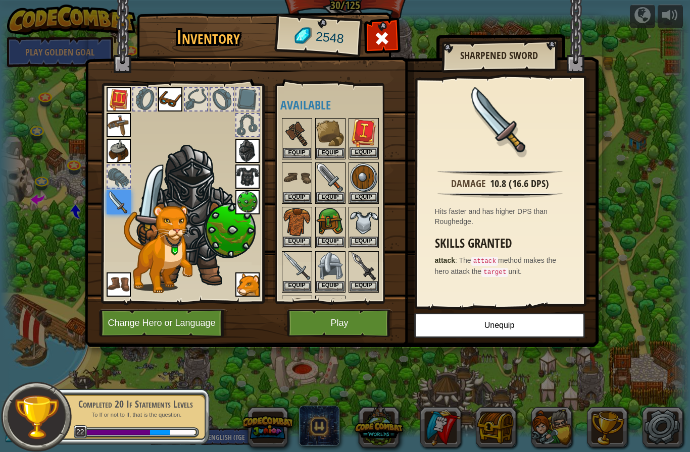
click at [367, 155] on button "Equip" at bounding box center [363, 152] width 28 height 11
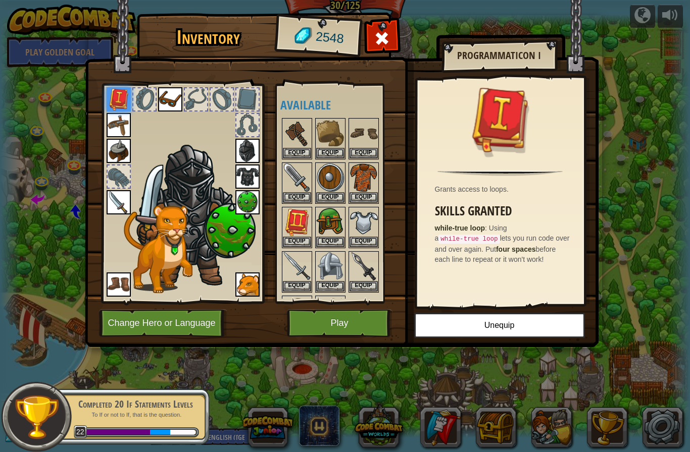
click at [346, 314] on button "Play" at bounding box center [340, 324] width 106 height 28
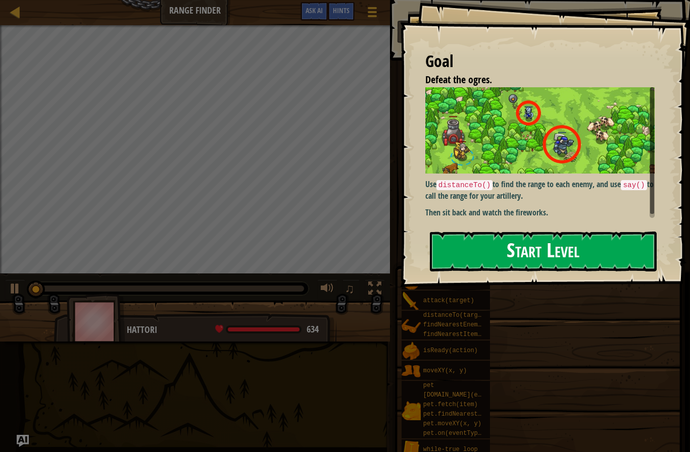
click at [503, 260] on button "Start Level" at bounding box center [543, 252] width 227 height 40
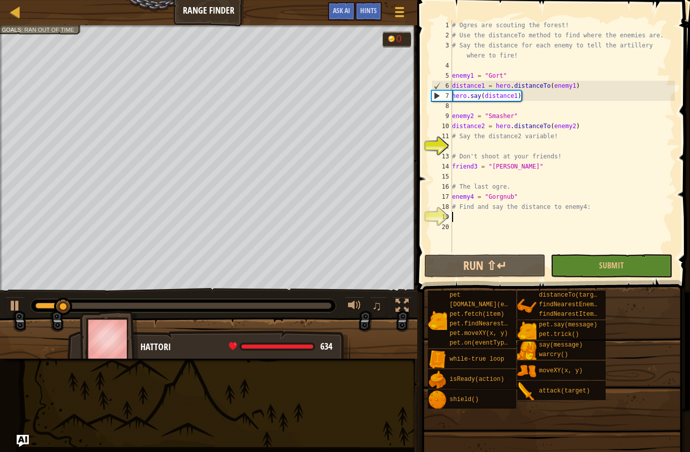
click at [545, 222] on div "# Ogres are scouting the forest! # Use the distanceTo method to find where the …" at bounding box center [562, 146] width 225 height 252
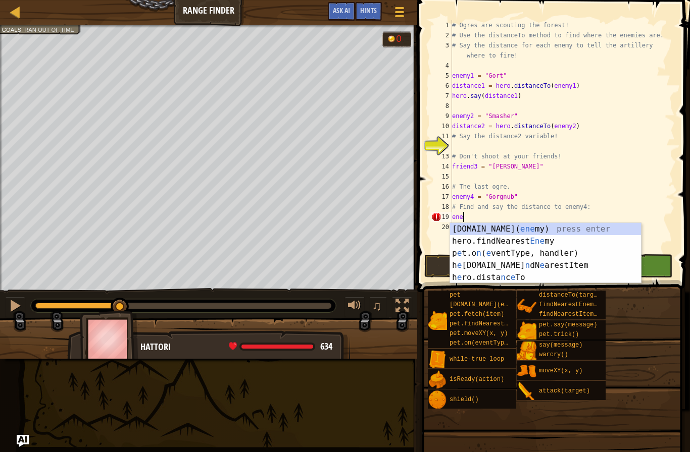
scroll to position [5, 0]
type textarea "e"
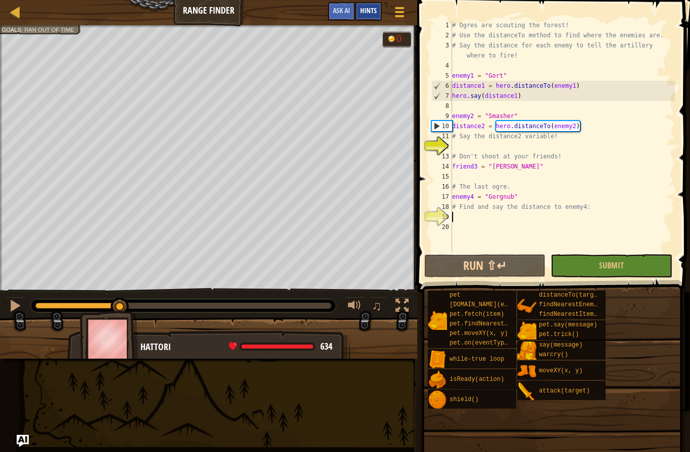
click at [369, 17] on div "Hints" at bounding box center [368, 11] width 27 height 19
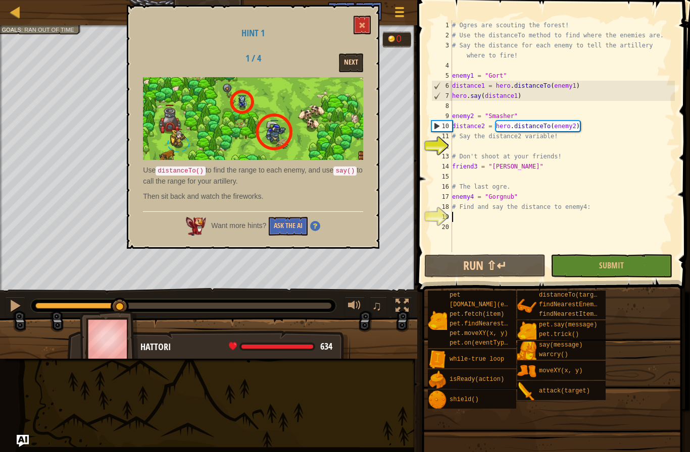
click at [351, 70] on button "Next" at bounding box center [351, 63] width 24 height 19
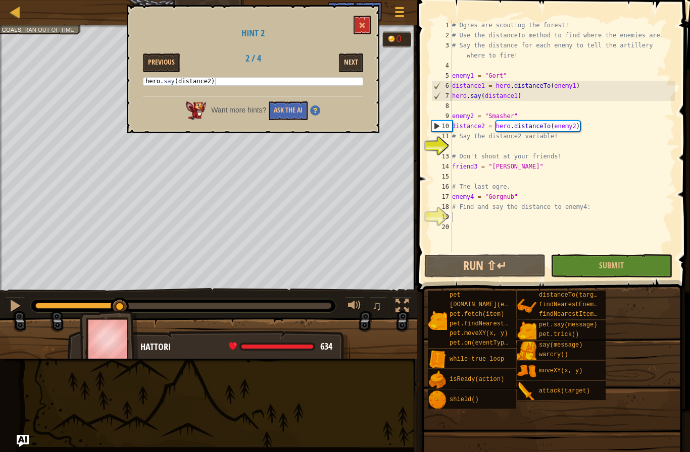
click at [352, 68] on button "Next" at bounding box center [351, 63] width 24 height 19
click at [352, 67] on button "Next" at bounding box center [351, 63] width 24 height 19
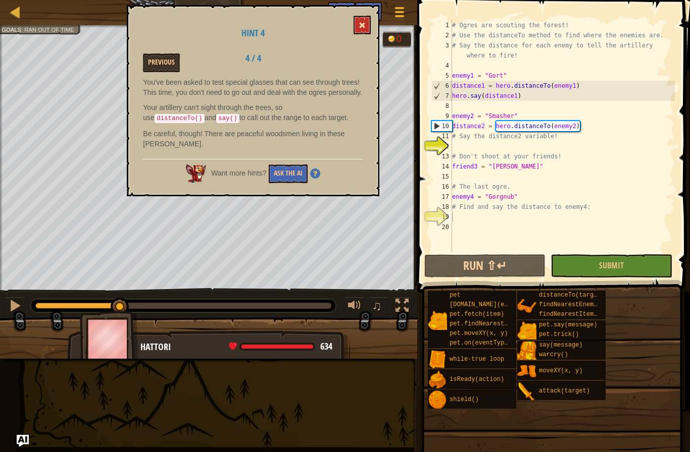
click at [363, 33] on button at bounding box center [361, 25] width 17 height 19
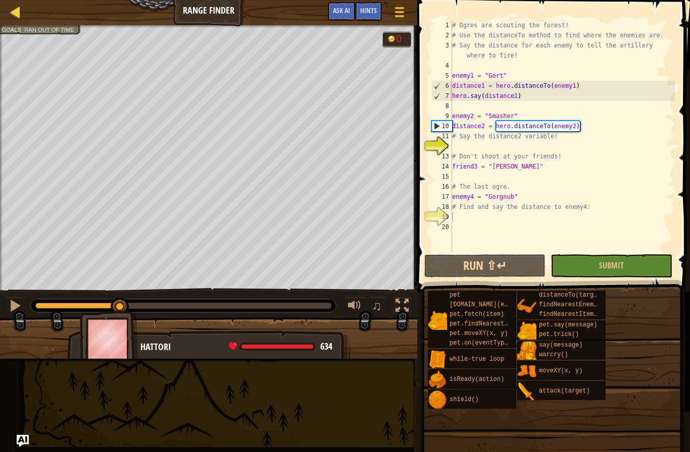
click at [15, 14] on div at bounding box center [15, 12] width 13 height 13
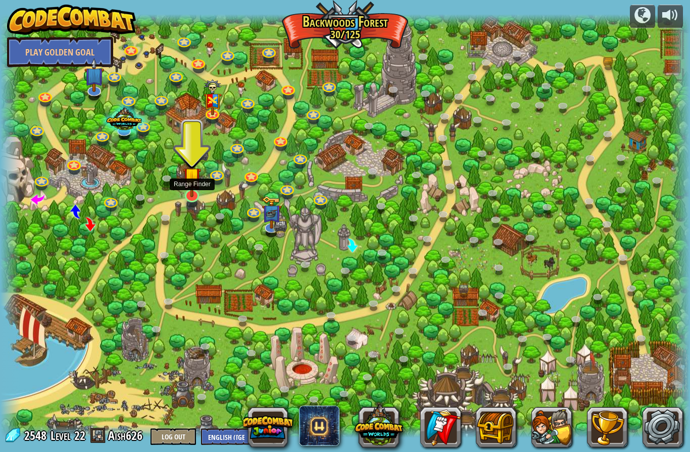
click at [193, 199] on link at bounding box center [191, 196] width 20 height 20
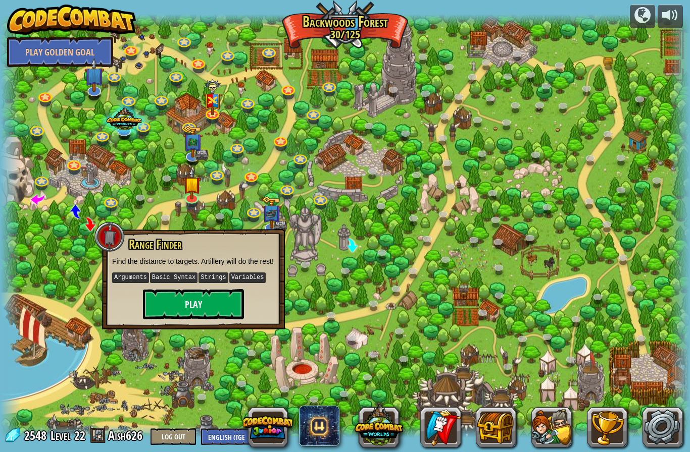
click at [210, 310] on button "Play" at bounding box center [193, 304] width 101 height 30
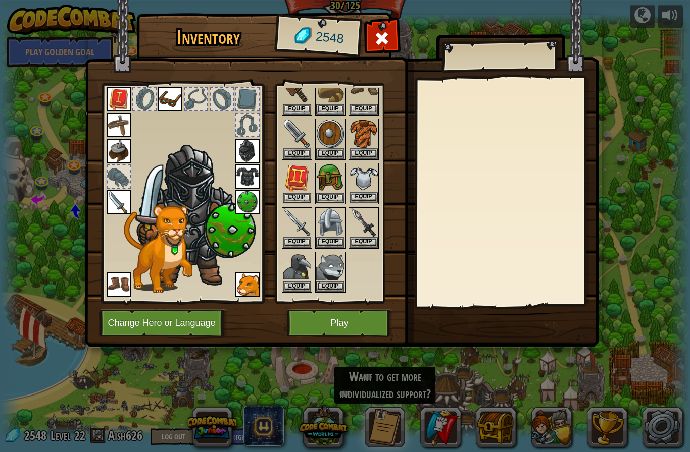
scroll to position [54, 0]
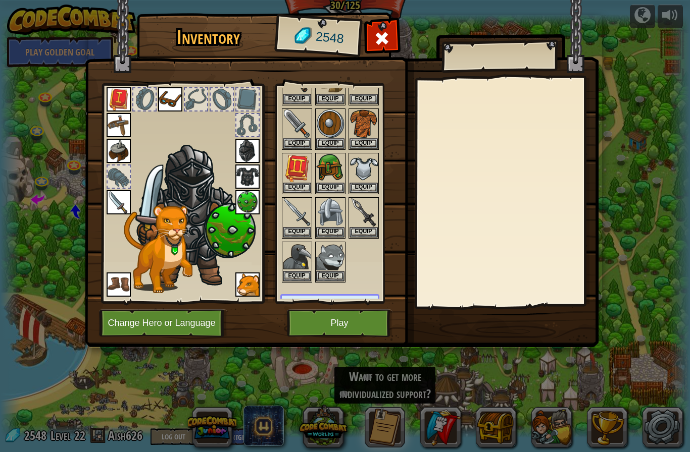
click at [335, 307] on img at bounding box center [342, 164] width 514 height 367
click at [333, 319] on button "Play" at bounding box center [340, 324] width 106 height 28
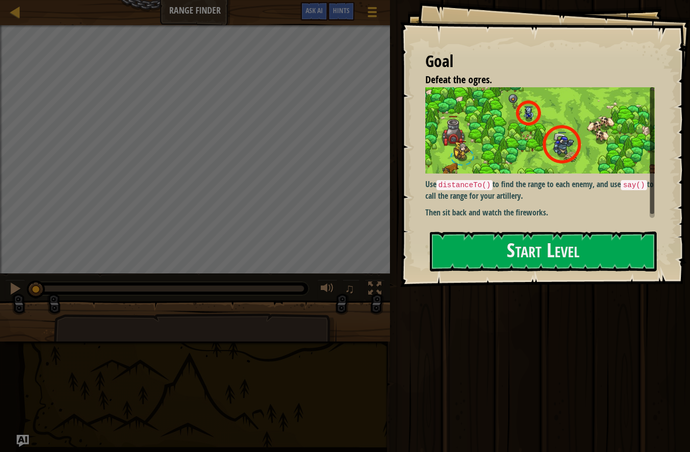
click at [500, 230] on div "Goal Defeat the ogres. Use distanceTo() to find the range to each enemy, and us…" at bounding box center [545, 143] width 290 height 287
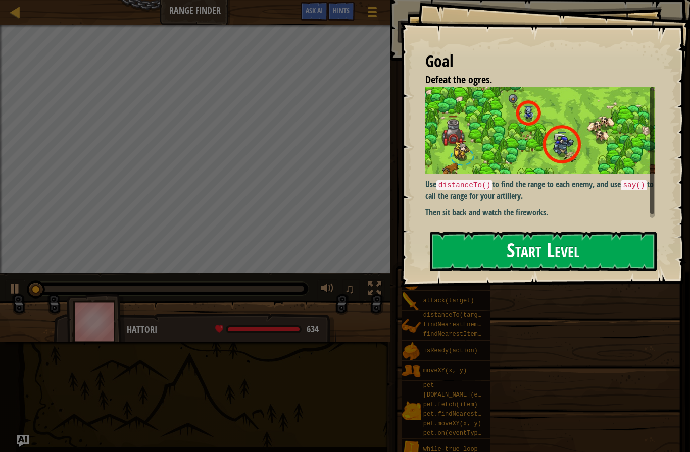
click at [499, 239] on button "Start Level" at bounding box center [543, 252] width 227 height 40
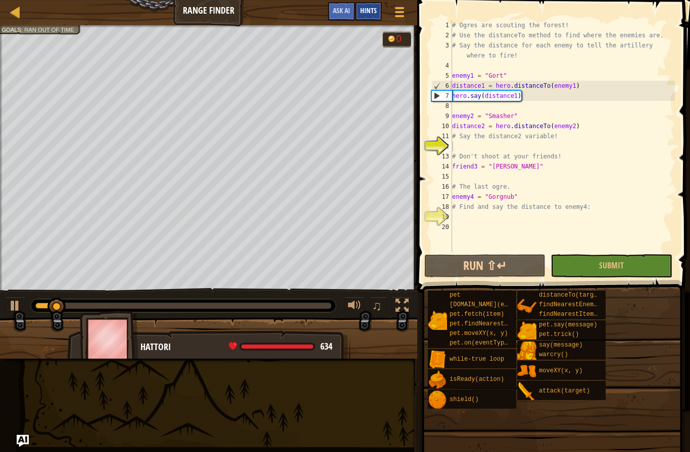
click at [376, 14] on span "Hints" at bounding box center [368, 11] width 17 height 10
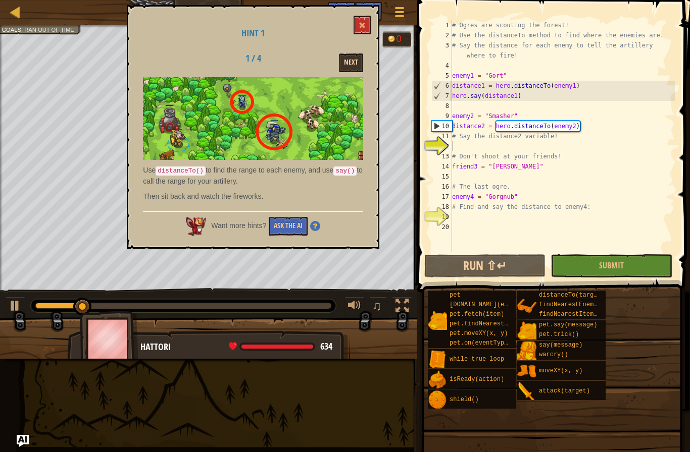
click at [343, 59] on button "Next" at bounding box center [351, 63] width 24 height 19
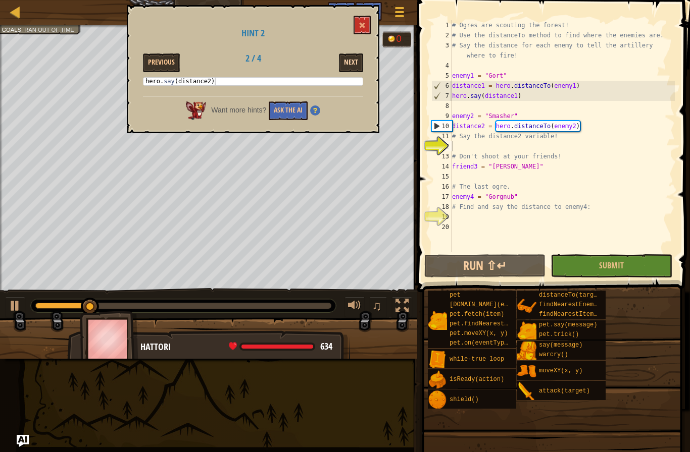
click at [344, 59] on button "Next" at bounding box center [351, 63] width 24 height 19
click at [175, 67] on button "Previous" at bounding box center [161, 63] width 37 height 19
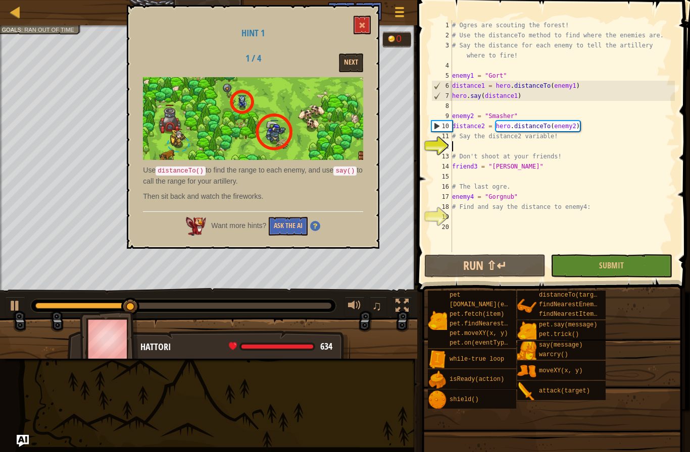
click at [495, 214] on div "# Ogres are scouting the forest! # Use the distanceTo method to find where the …" at bounding box center [562, 146] width 225 height 252
click at [500, 147] on div "# Ogres are scouting the forest! # Use the distanceTo method to find where the …" at bounding box center [562, 146] width 225 height 252
click at [284, 225] on button "Ask the AI" at bounding box center [288, 226] width 39 height 19
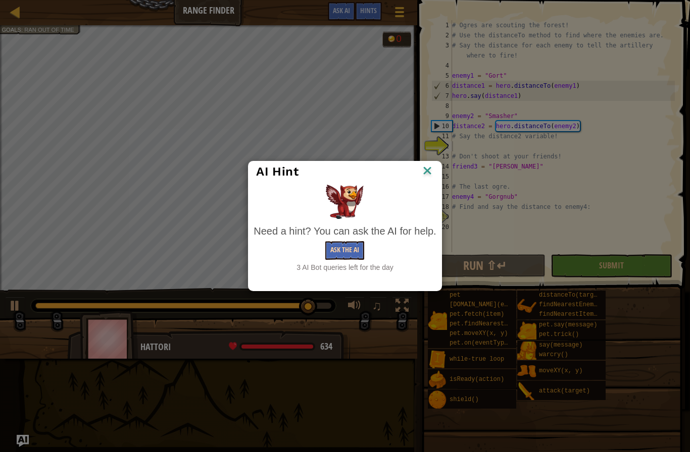
click at [342, 260] on button "Ask the AI" at bounding box center [344, 250] width 39 height 19
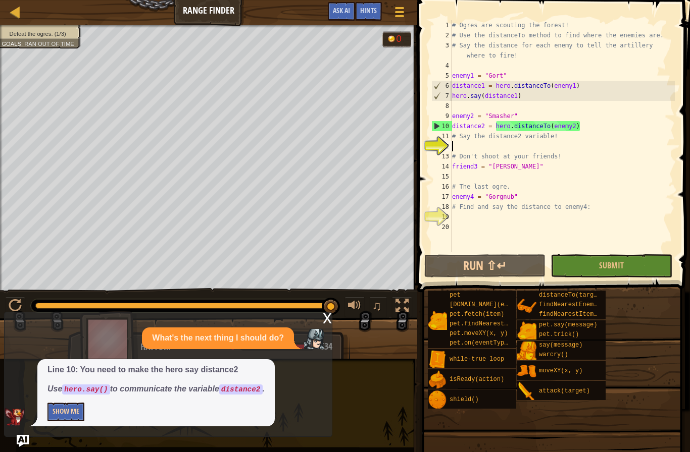
click at [70, 406] on button "Show Me" at bounding box center [65, 412] width 37 height 19
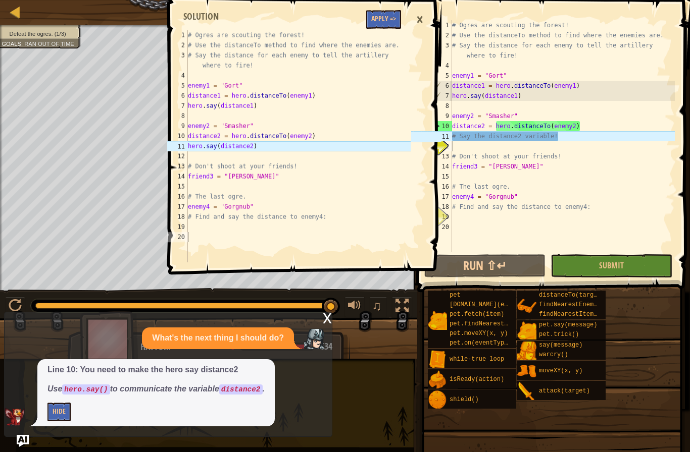
click at [391, 16] on button "Apply =>" at bounding box center [383, 19] width 35 height 19
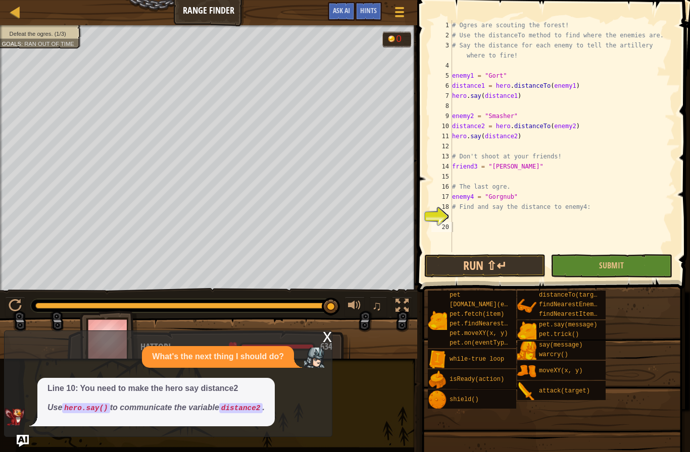
click at [330, 341] on div "x" at bounding box center [327, 336] width 9 height 10
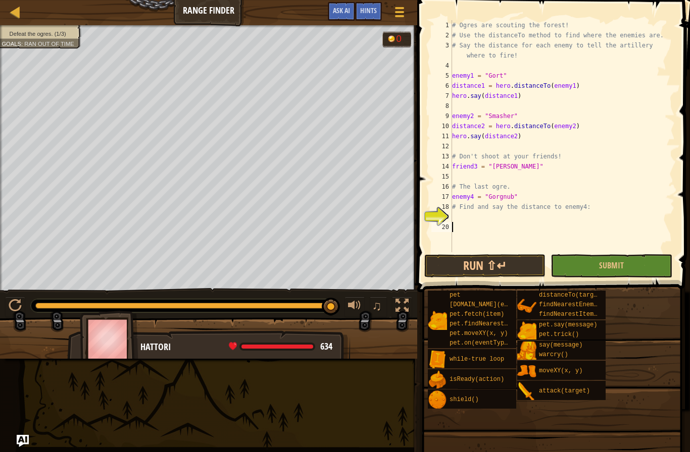
drag, startPoint x: 522, startPoint y: 223, endPoint x: 530, endPoint y: 213, distance: 12.9
click at [522, 223] on div "# Ogres are scouting the forest! # Use the distanceTo method to find where the …" at bounding box center [562, 146] width 225 height 252
click at [532, 214] on div "# Ogres are scouting the forest! # Use the distanceTo method to find where the …" at bounding box center [562, 146] width 225 height 252
click at [372, 15] on span "Hints" at bounding box center [368, 11] width 17 height 10
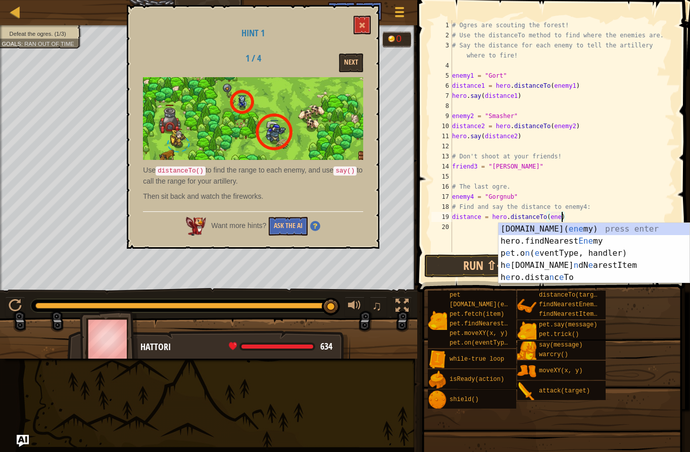
scroll to position [5, 9]
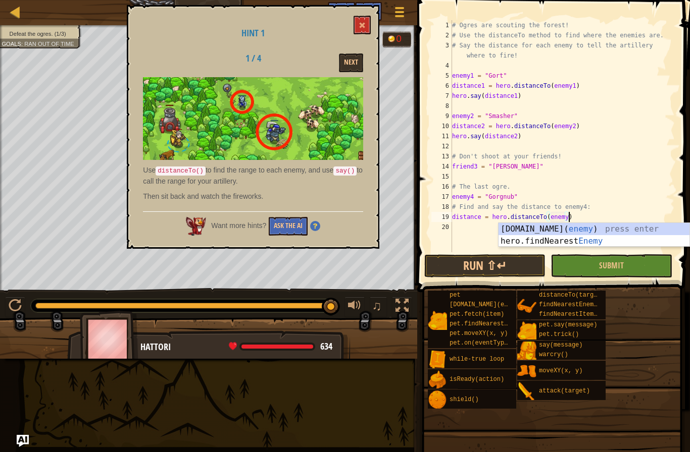
type textarea "distance = hero.distanceTo(enemy4)"
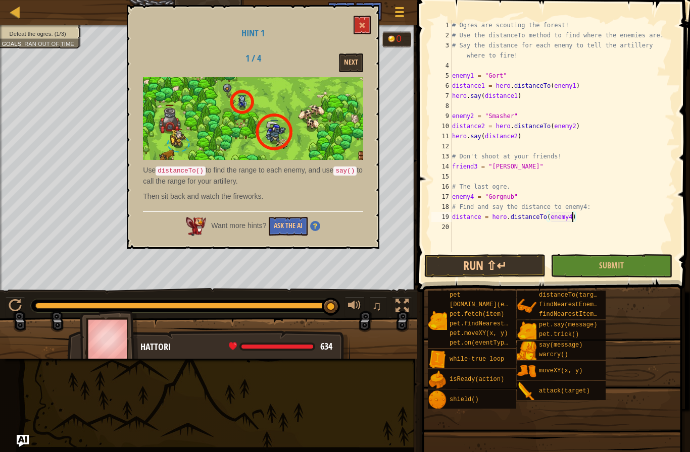
click at [540, 222] on div "# Ogres are scouting the forest! # Use the distanceTo method to find where the …" at bounding box center [562, 146] width 225 height 252
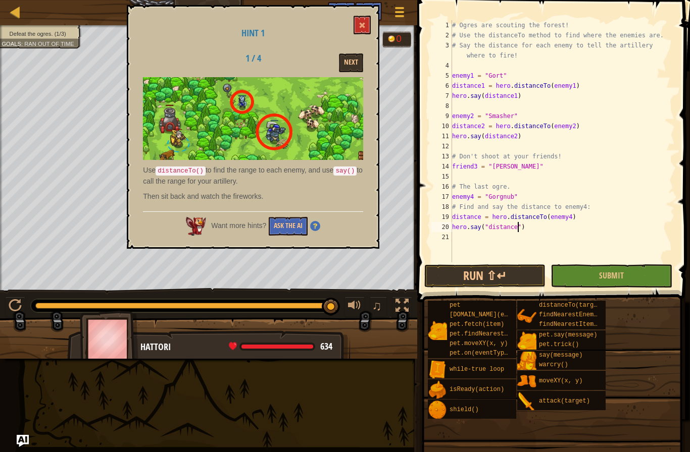
scroll to position [5, 6]
click at [661, 271] on button "Submit" at bounding box center [610, 276] width 121 height 23
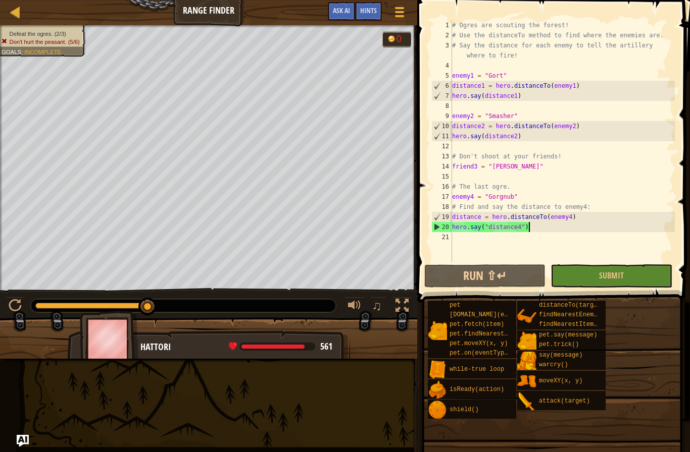
click at [548, 226] on div "# Ogres are scouting the forest! # Use the distanceTo method to find where the …" at bounding box center [562, 151] width 225 height 263
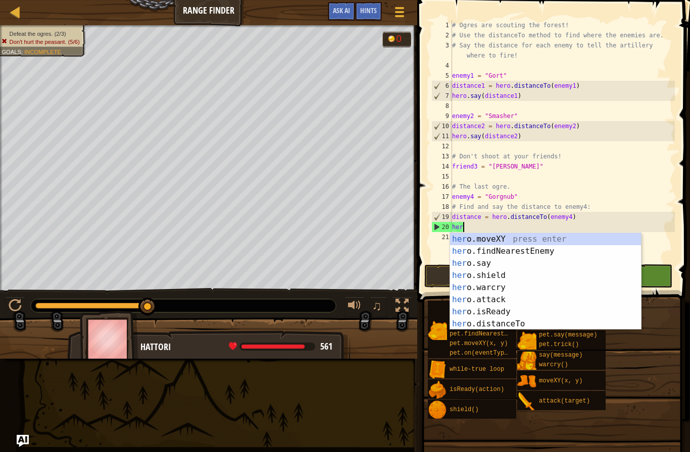
scroll to position [5, 0]
type textarea "h"
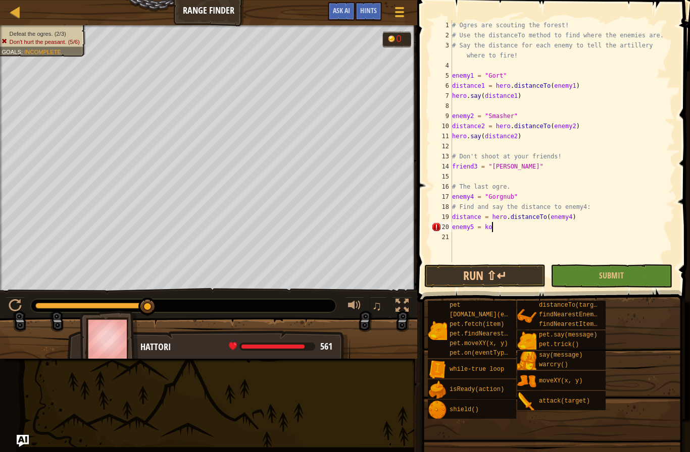
scroll to position [5, 3]
type textarea "enemy5 = koko"
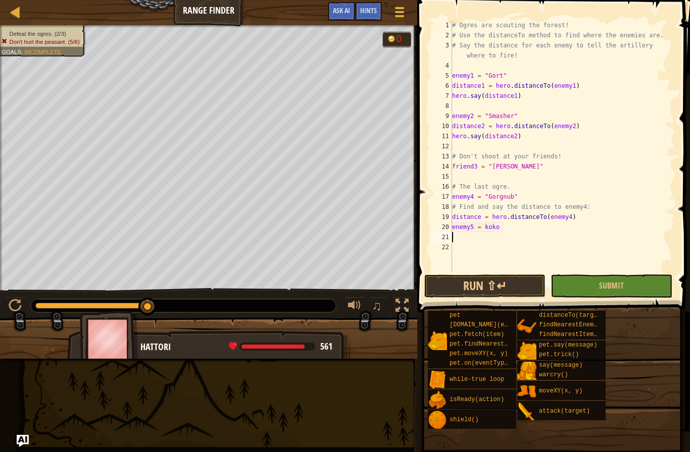
type textarea "d"
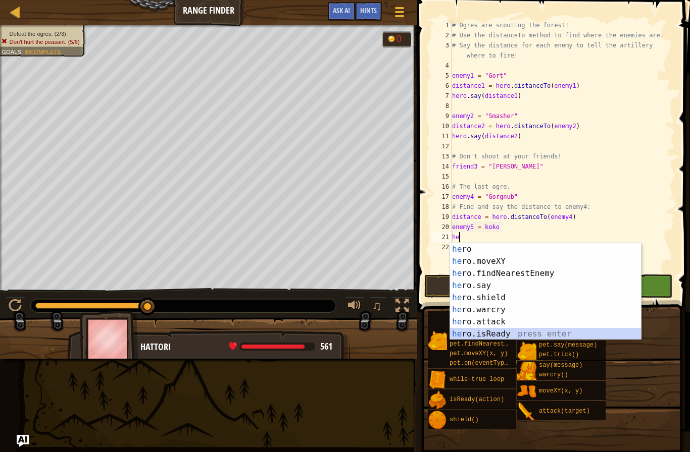
scroll to position [12, 0]
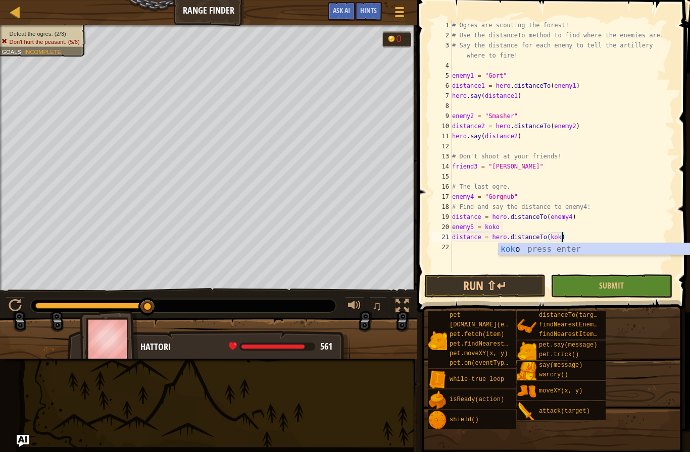
type textarea "distance = hero.distanceTo(koko)"
click at [523, 250] on div "# Ogres are scouting the forest! # Use the distanceTo method to find where the …" at bounding box center [562, 156] width 225 height 273
click at [582, 278] on button "Submit" at bounding box center [610, 286] width 121 height 23
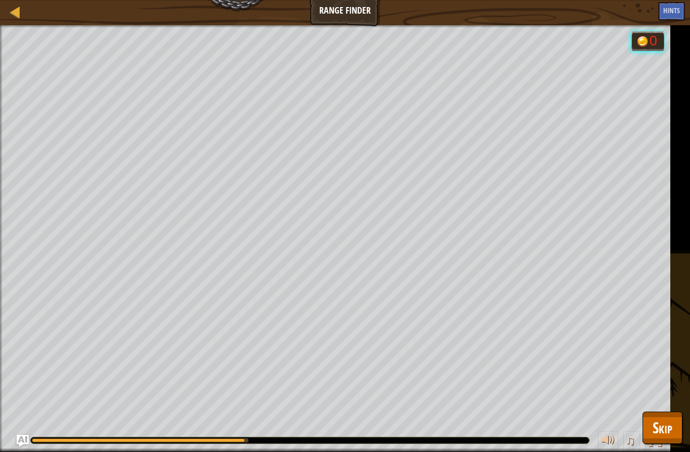
click at [654, 428] on span "Skip" at bounding box center [662, 428] width 20 height 21
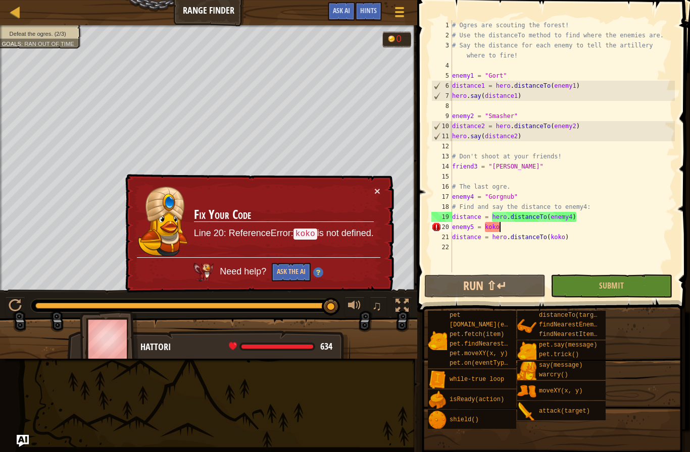
click at [529, 230] on div "# Ogres are scouting the forest! # Use the distanceTo method to find where the …" at bounding box center [562, 156] width 225 height 273
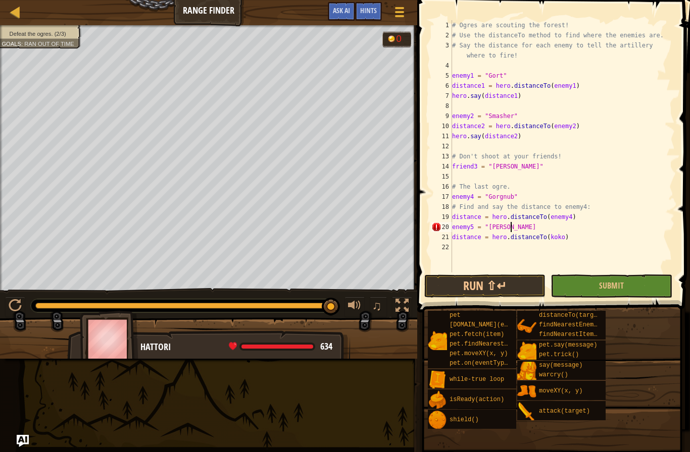
scroll to position [5, 5]
click at [564, 238] on div "# Ogres are scouting the forest! # Use the distanceTo method to find where the …" at bounding box center [562, 156] width 225 height 273
click at [655, 285] on button "Submit" at bounding box center [610, 286] width 121 height 23
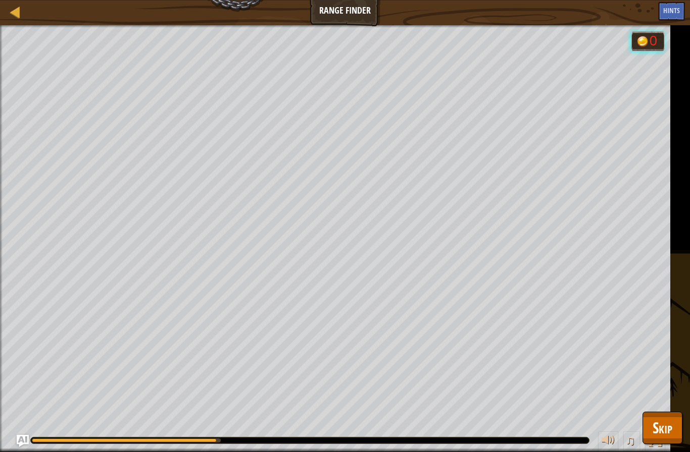
click at [685, 437] on div "Defeat the ogres. (2/3) Goals : Running... 0 ♫ Hattori 634 x: 9 y: 27 No target…" at bounding box center [345, 238] width 690 height 427
click at [650, 417] on button "Skip" at bounding box center [662, 428] width 40 height 32
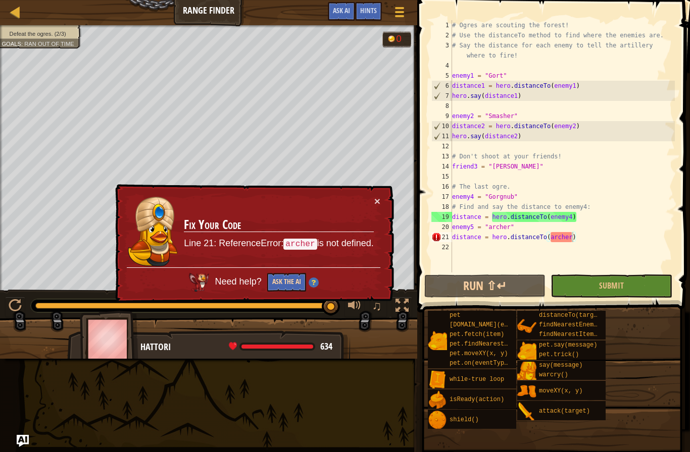
click at [302, 277] on button "Ask the AI" at bounding box center [286, 282] width 39 height 19
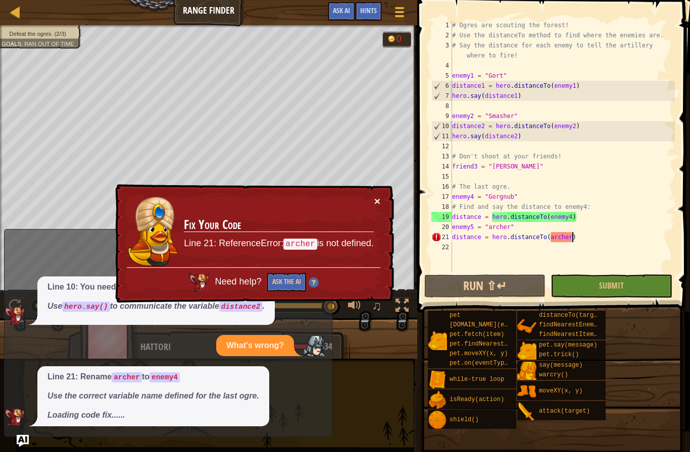
click at [376, 204] on button "×" at bounding box center [377, 201] width 6 height 11
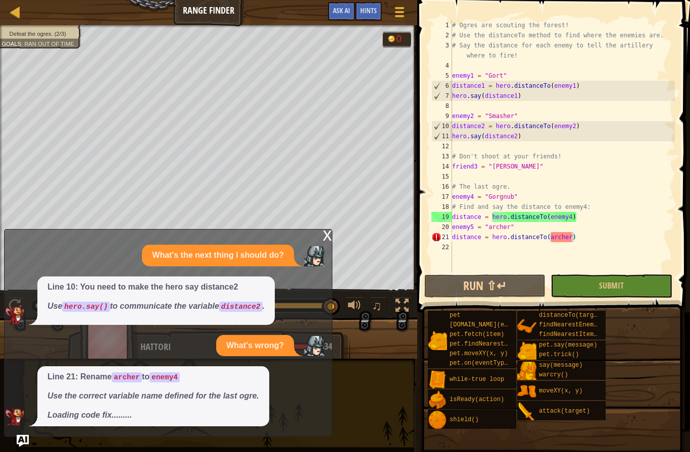
click at [325, 238] on div "x" at bounding box center [327, 235] width 9 height 10
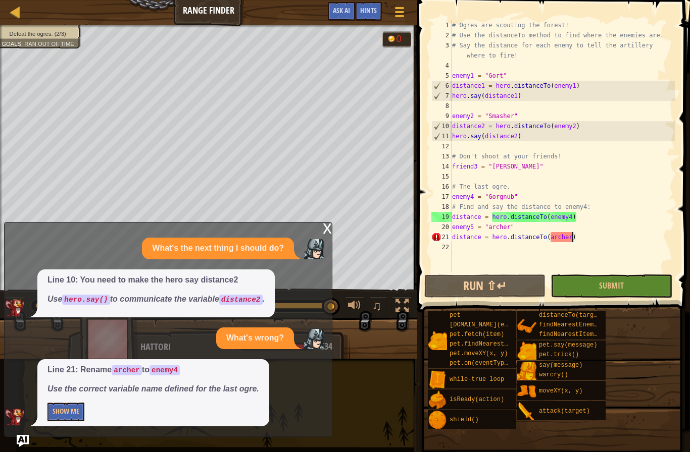
click at [571, 238] on div "# Ogres are scouting the forest! # Use the distanceTo method to find where the …" at bounding box center [562, 156] width 225 height 273
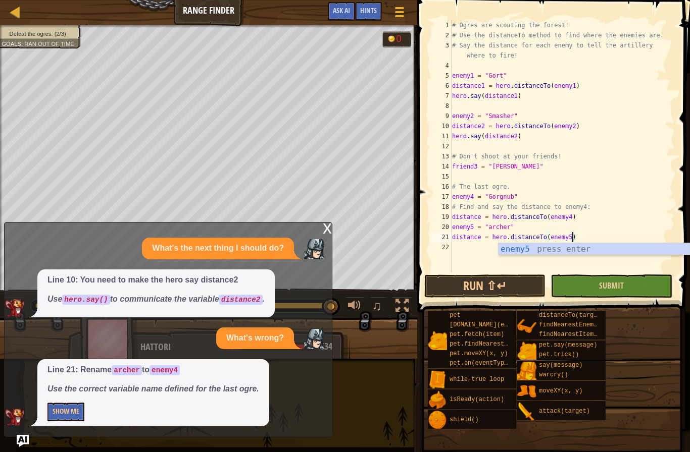
click at [591, 291] on button "Submit" at bounding box center [610, 286] width 121 height 23
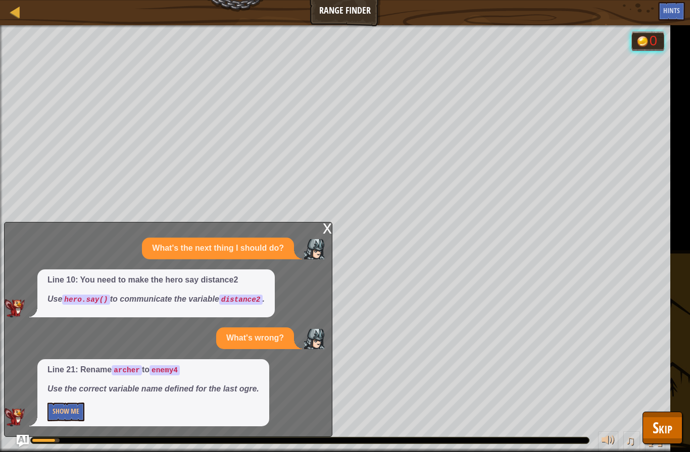
click at [329, 231] on div "x" at bounding box center [327, 228] width 9 height 10
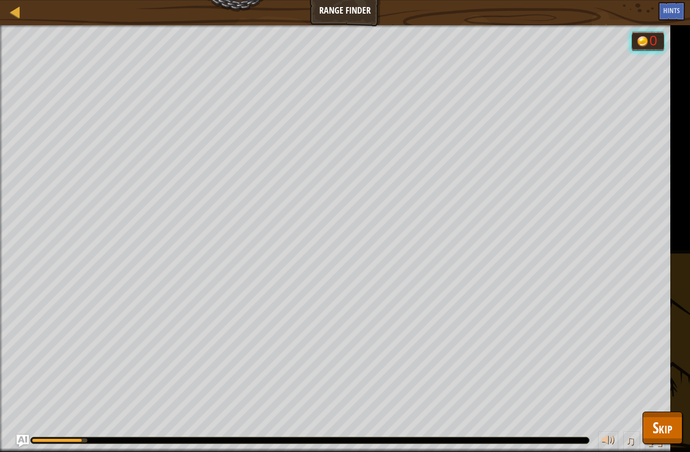
click at [656, 425] on span "Skip" at bounding box center [662, 428] width 20 height 21
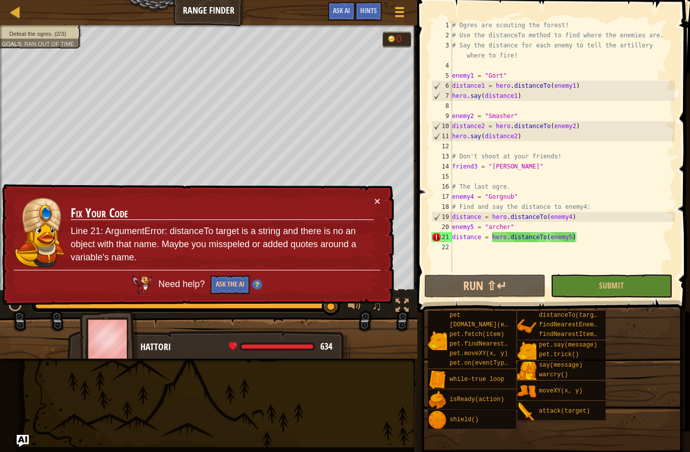
type textarea "enemy5 = "[PERSON_NAME]""
click at [538, 229] on div "# Ogres are scouting the forest! # Use the distanceTo method to find where the …" at bounding box center [562, 156] width 225 height 273
click at [531, 251] on div "# Ogres are scouting the forest! # Use the distanceTo method to find where the …" at bounding box center [562, 156] width 225 height 273
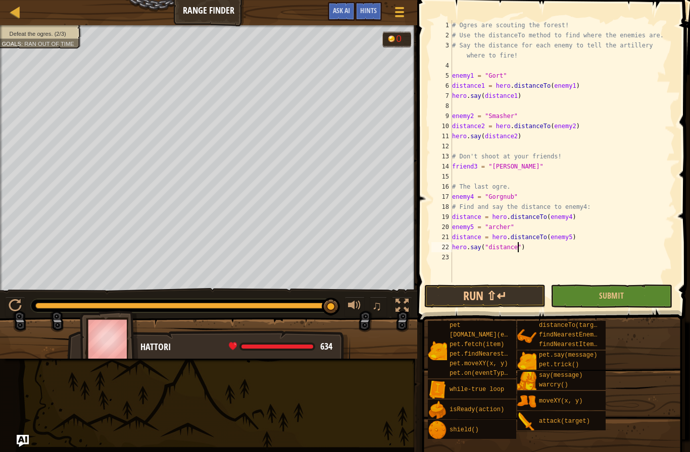
scroll to position [5, 6]
click at [588, 298] on button "Submit" at bounding box center [610, 296] width 121 height 23
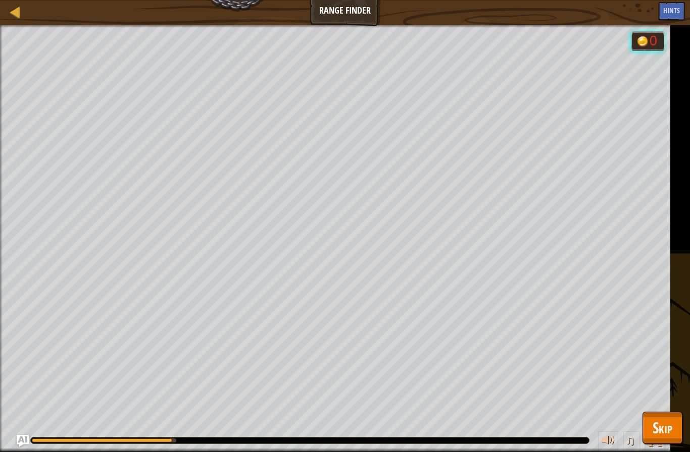
click at [674, 434] on button "Skip" at bounding box center [662, 428] width 40 height 32
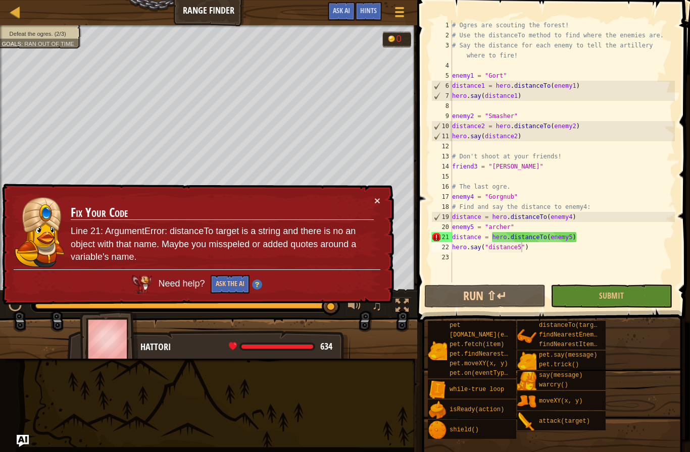
click at [523, 251] on div "# Ogres are scouting the forest! # Use the distanceTo method to find where the …" at bounding box center [562, 161] width 225 height 283
click at [522, 251] on div "# Ogres are scouting the forest! # Use the distanceTo method to find where the …" at bounding box center [562, 161] width 225 height 283
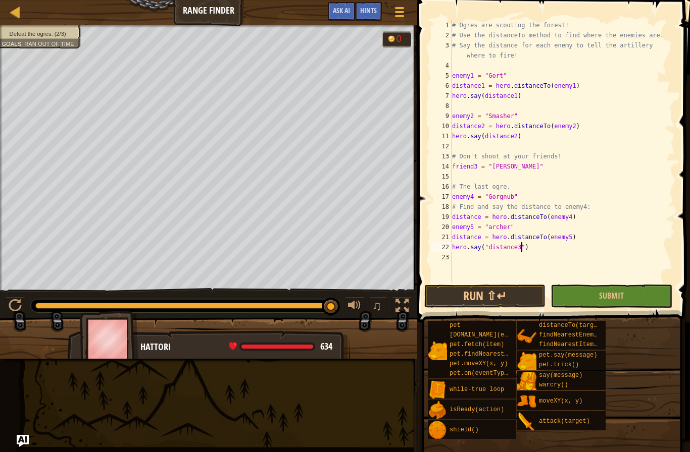
type textarea "hero.say("distance3")"
click at [583, 285] on div "hero.say("distance3") 1 2 3 4 5 6 7 8 9 10 11 12 13 14 15 16 17 18 19 20 21 22 …" at bounding box center [552, 181] width 276 height 352
click at [583, 290] on button "Submit" at bounding box center [610, 296] width 121 height 23
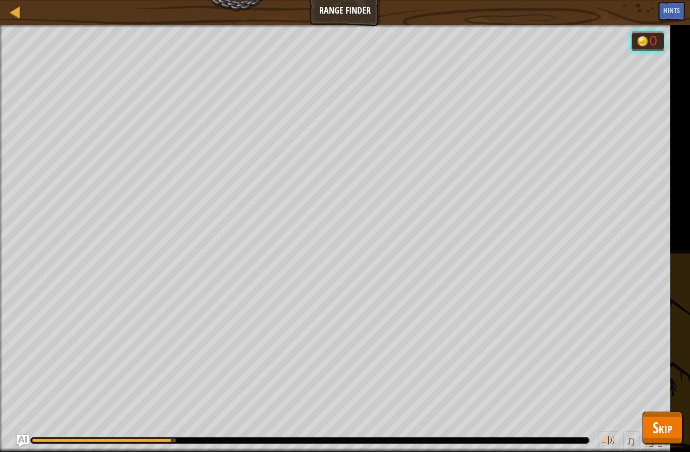
click at [667, 416] on button "Skip" at bounding box center [662, 428] width 40 height 32
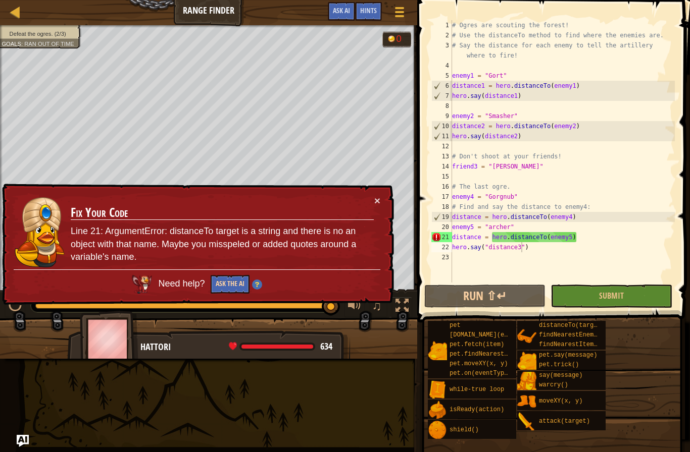
click at [244, 285] on button "Ask the AI" at bounding box center [230, 284] width 39 height 19
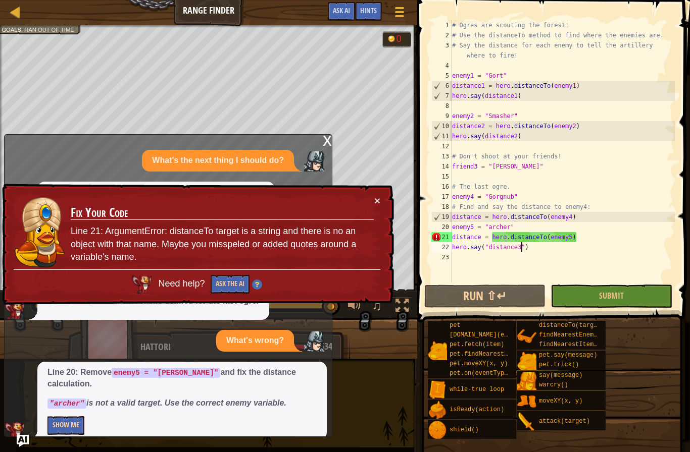
click at [65, 417] on button "Show Me" at bounding box center [65, 426] width 37 height 19
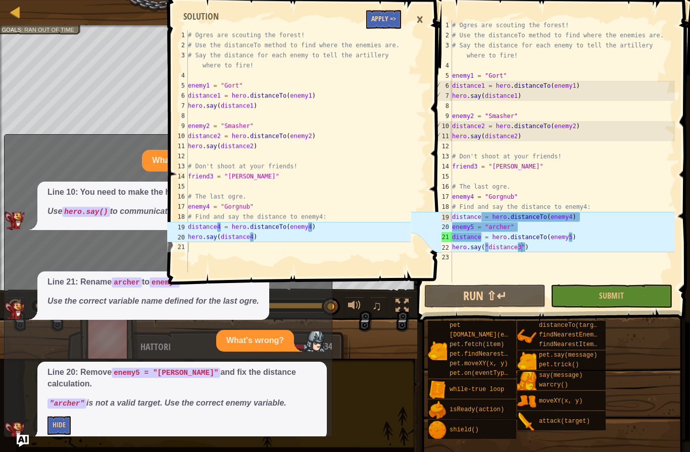
click at [388, 16] on button "Apply =>" at bounding box center [383, 19] width 35 height 19
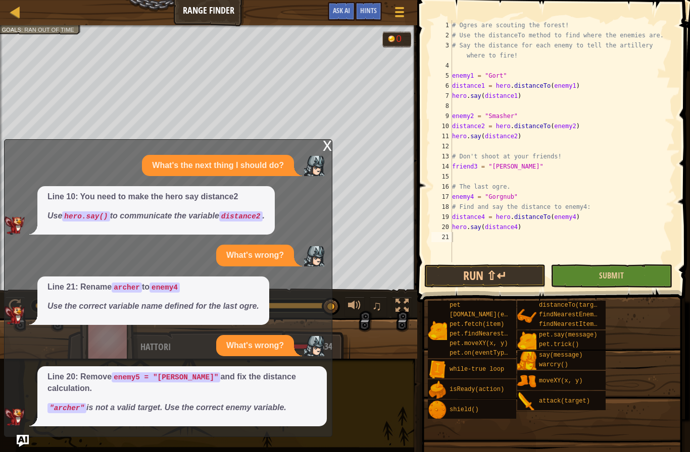
click at [629, 267] on button "Submit" at bounding box center [610, 276] width 121 height 23
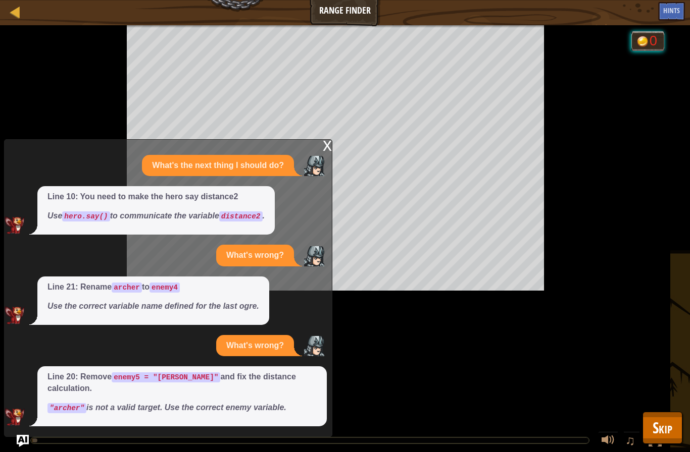
scroll to position [0, 0]
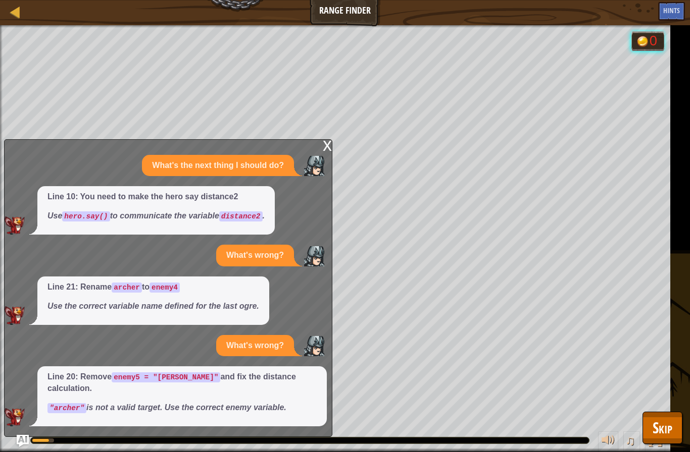
click at [327, 150] on div "x" at bounding box center [327, 145] width 9 height 10
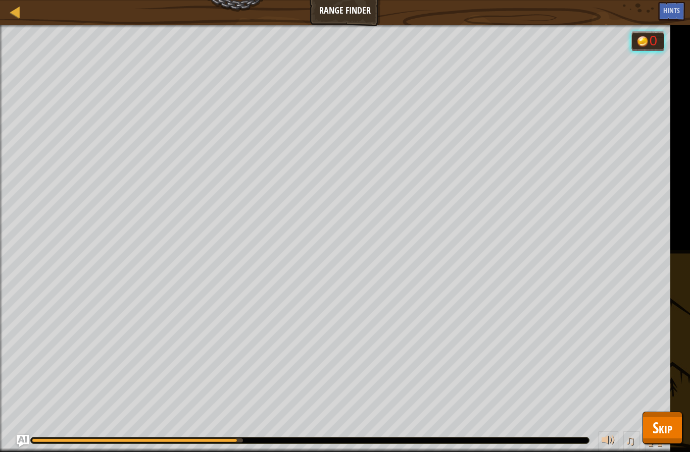
click at [659, 428] on span "Skip" at bounding box center [662, 428] width 20 height 21
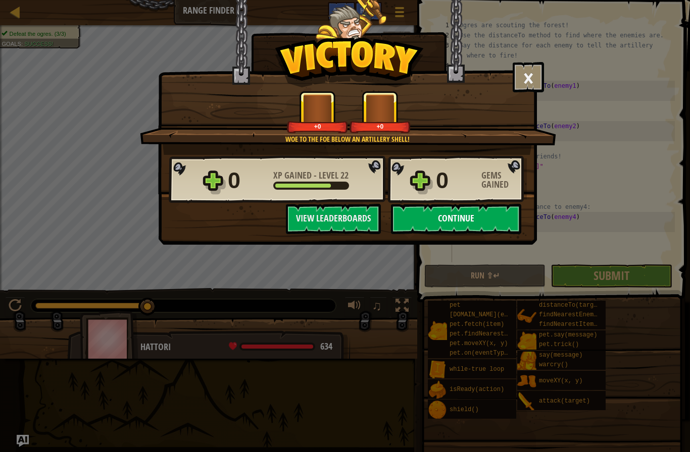
click at [442, 221] on button "Continue" at bounding box center [456, 219] width 130 height 30
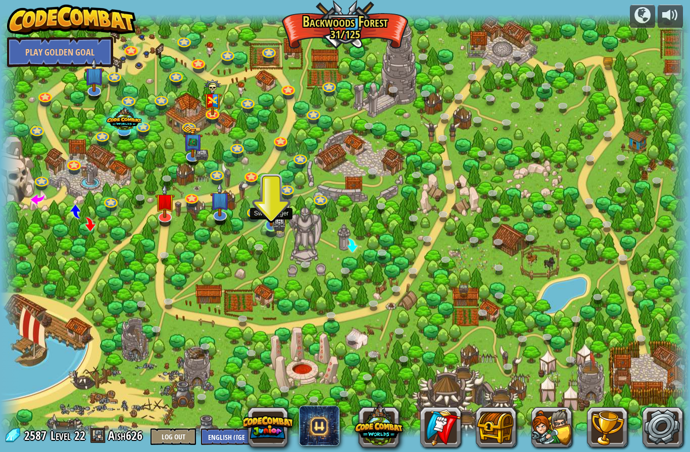
click at [269, 229] on link at bounding box center [271, 226] width 20 height 20
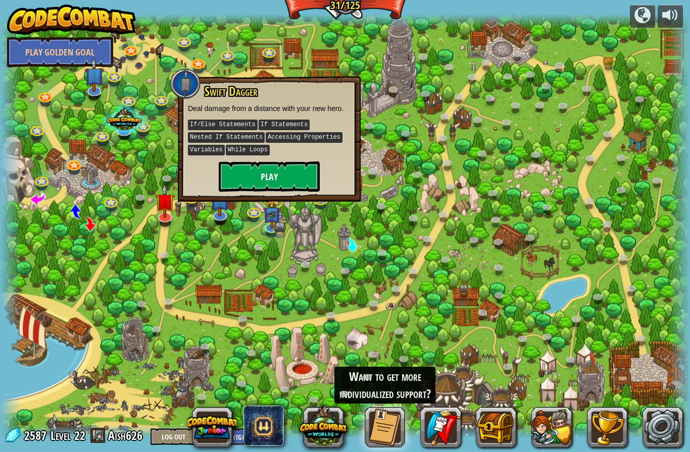
click at [276, 167] on button "Play" at bounding box center [269, 177] width 101 height 30
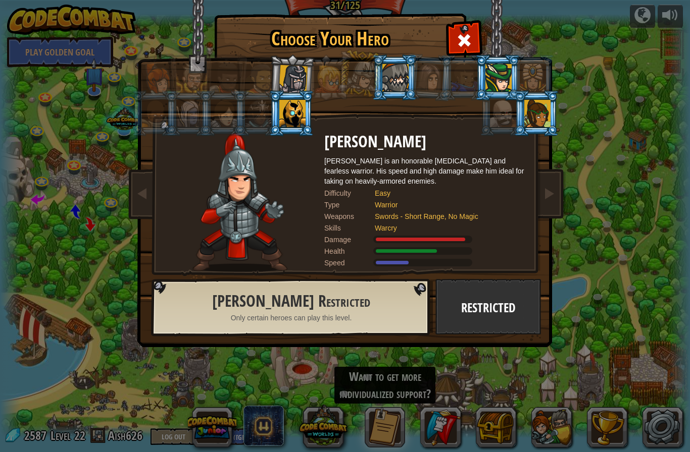
click at [300, 74] on div at bounding box center [293, 79] width 29 height 29
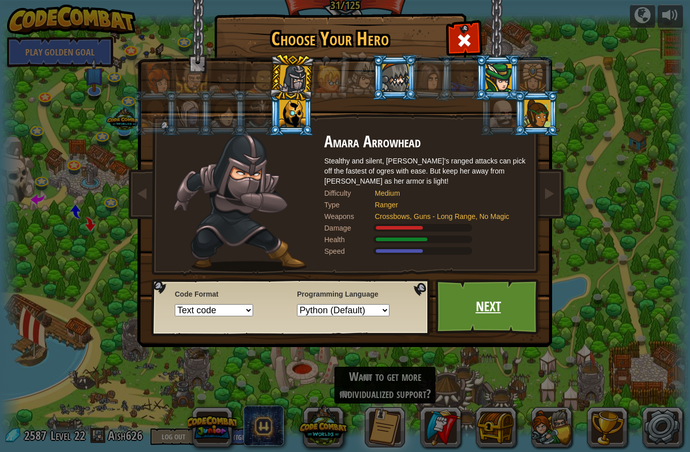
click at [470, 312] on link "Next" at bounding box center [488, 307] width 106 height 56
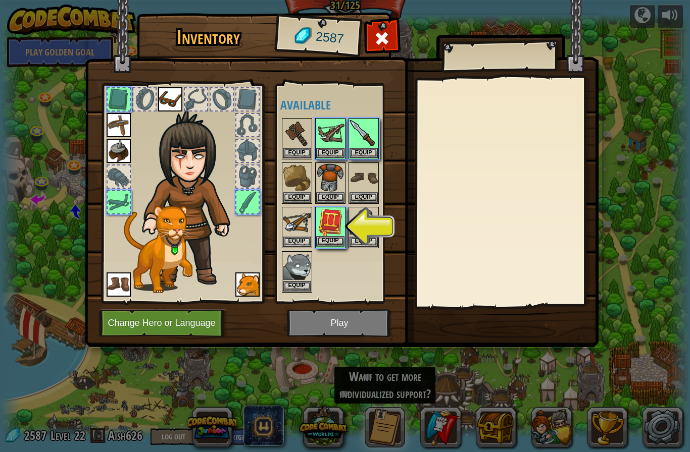
click at [332, 240] on button "Equip" at bounding box center [330, 241] width 28 height 11
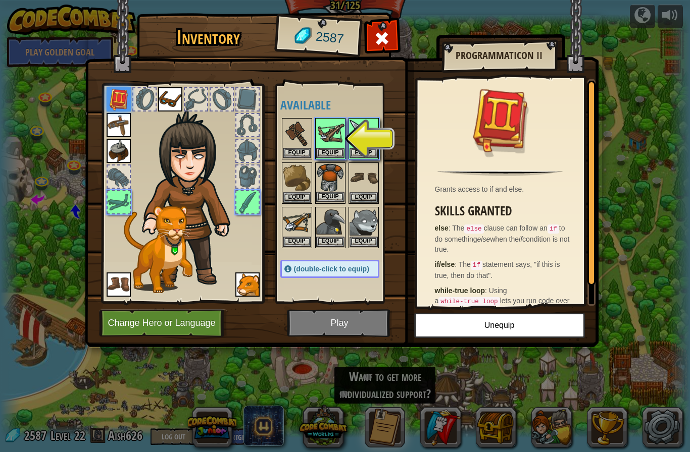
click at [326, 196] on button "Equip" at bounding box center [330, 197] width 28 height 11
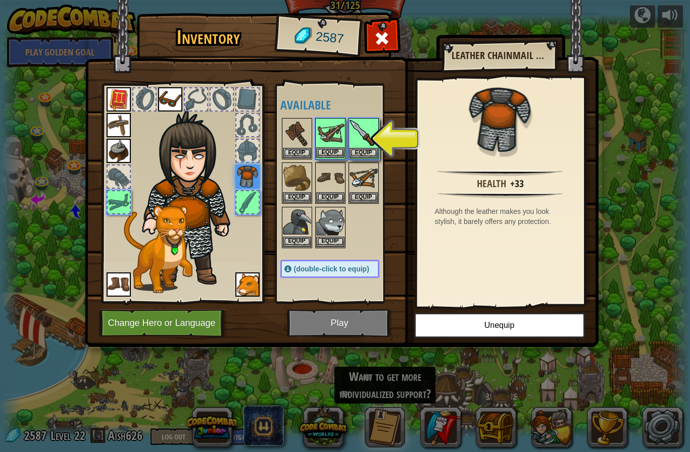
click at [330, 155] on button "Equip" at bounding box center [330, 152] width 28 height 11
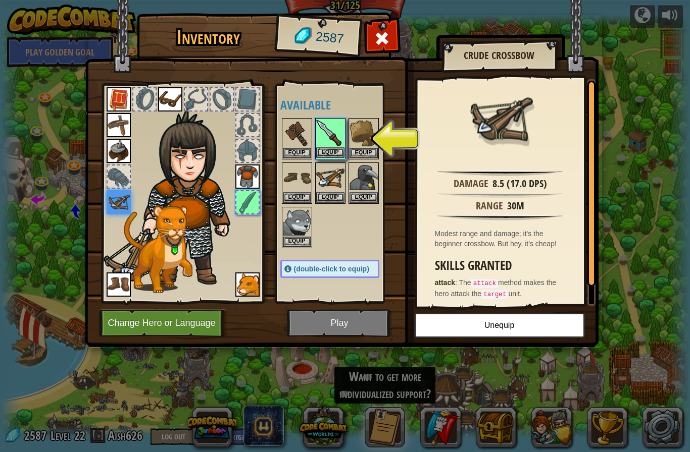
click at [338, 154] on button "Equip" at bounding box center [330, 152] width 28 height 11
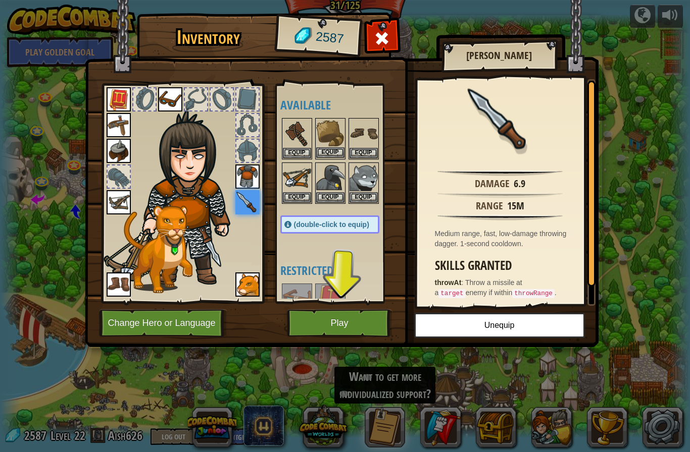
click at [335, 157] on button "Equip" at bounding box center [330, 152] width 28 height 11
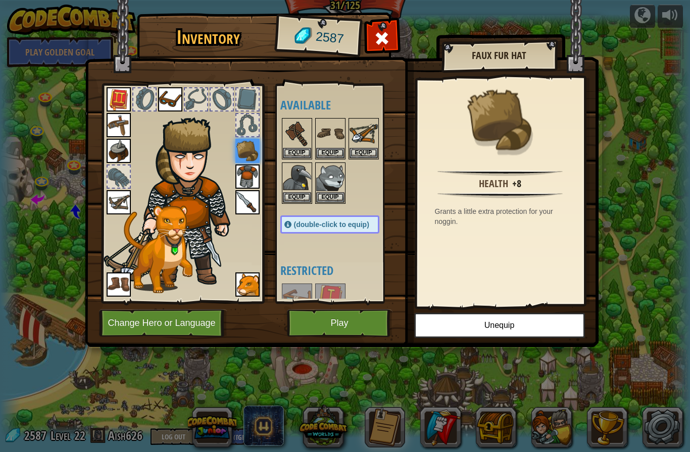
click at [342, 317] on button "Play" at bounding box center [340, 324] width 106 height 28
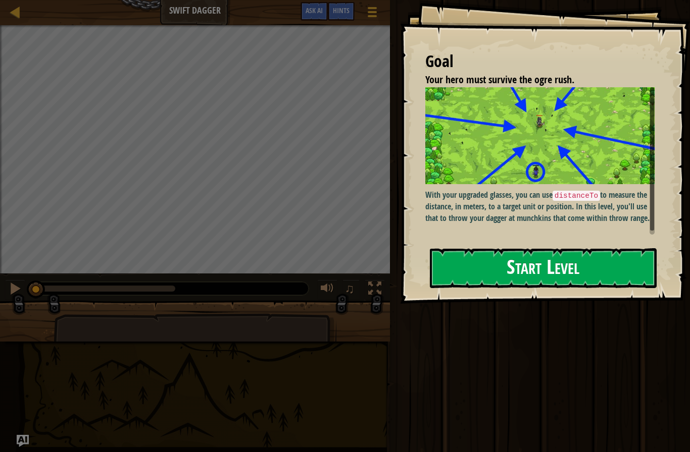
click at [494, 277] on button "Start Level" at bounding box center [543, 268] width 227 height 40
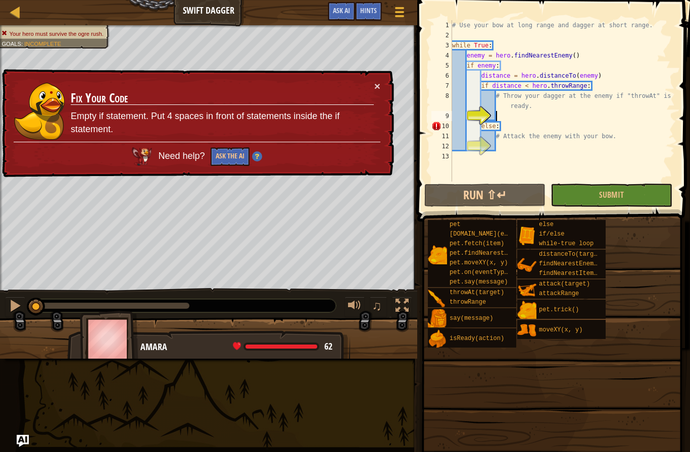
click at [503, 115] on div "# Use your bow at long range and dagger at short range. while True : enemy = he…" at bounding box center [562, 111] width 225 height 182
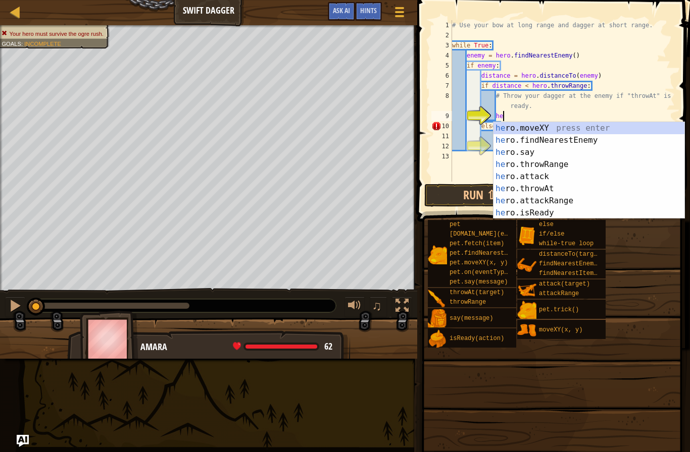
scroll to position [5, 4]
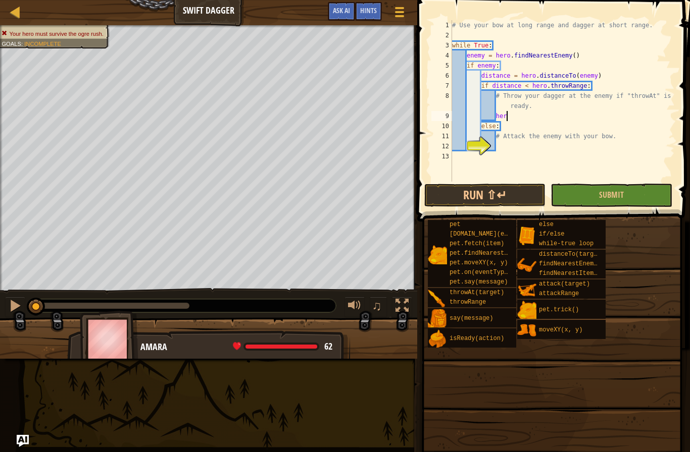
type textarea "hero.throwAt(enemy)"
click at [556, 145] on div "# Use your bow at long range and dagger at short range. while True : enemy = he…" at bounding box center [562, 111] width 225 height 182
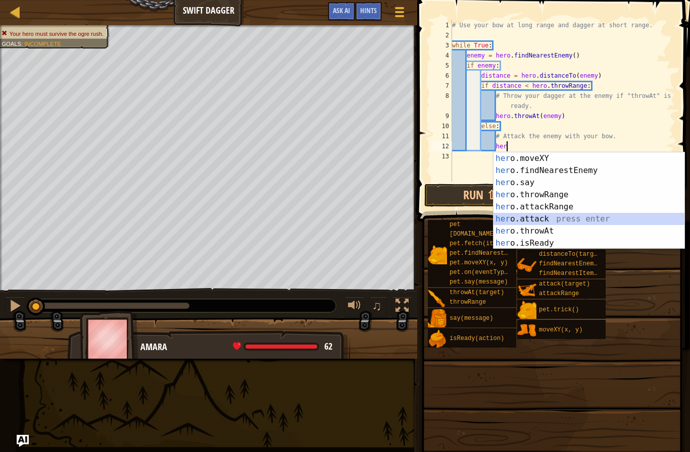
type textarea "hero.attack(enemy)"
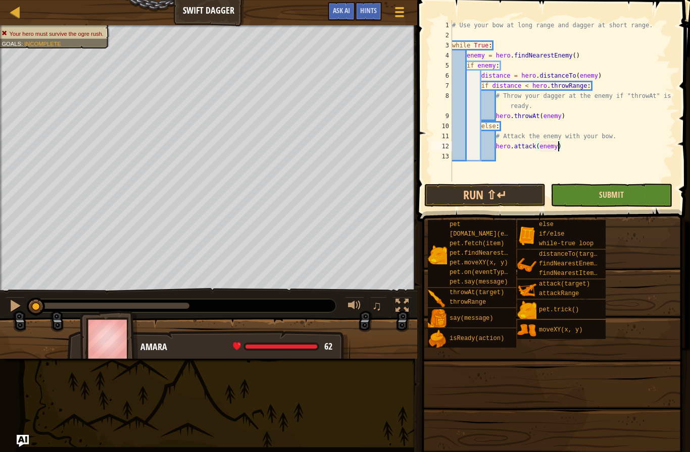
click at [621, 193] on span "Submit" at bounding box center [611, 194] width 25 height 11
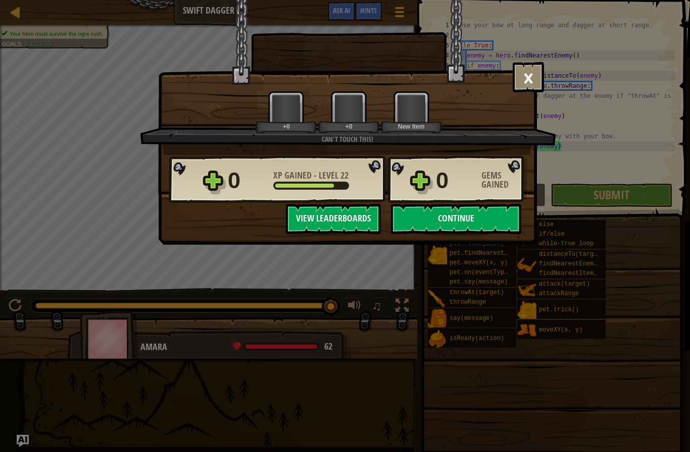
click at [429, 189] on div "0 XP Gained - Level 22 0 Gems Gained" at bounding box center [348, 180] width 358 height 48
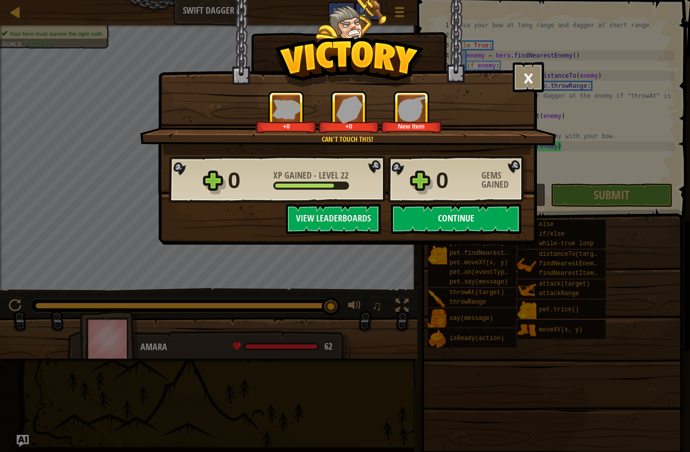
click at [432, 225] on button "Continue" at bounding box center [456, 219] width 130 height 30
